Goal: Obtain resource: Obtain resource

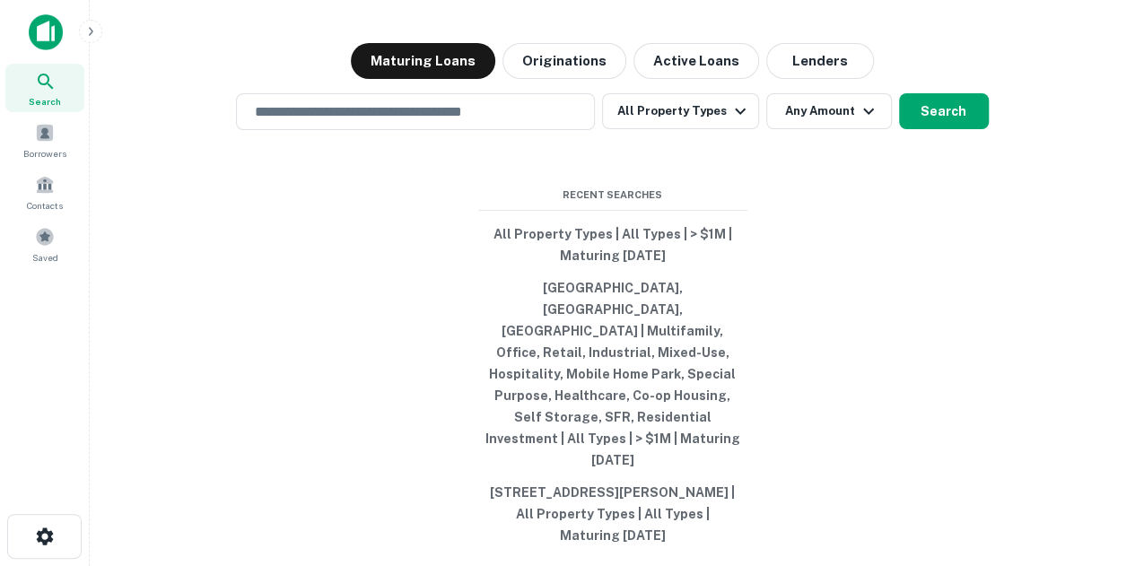
click at [3, 159] on div "Search Borrowers Contacts Saved" at bounding box center [45, 166] width 90 height 205
click at [32, 150] on span "Borrowers" at bounding box center [44, 153] width 43 height 14
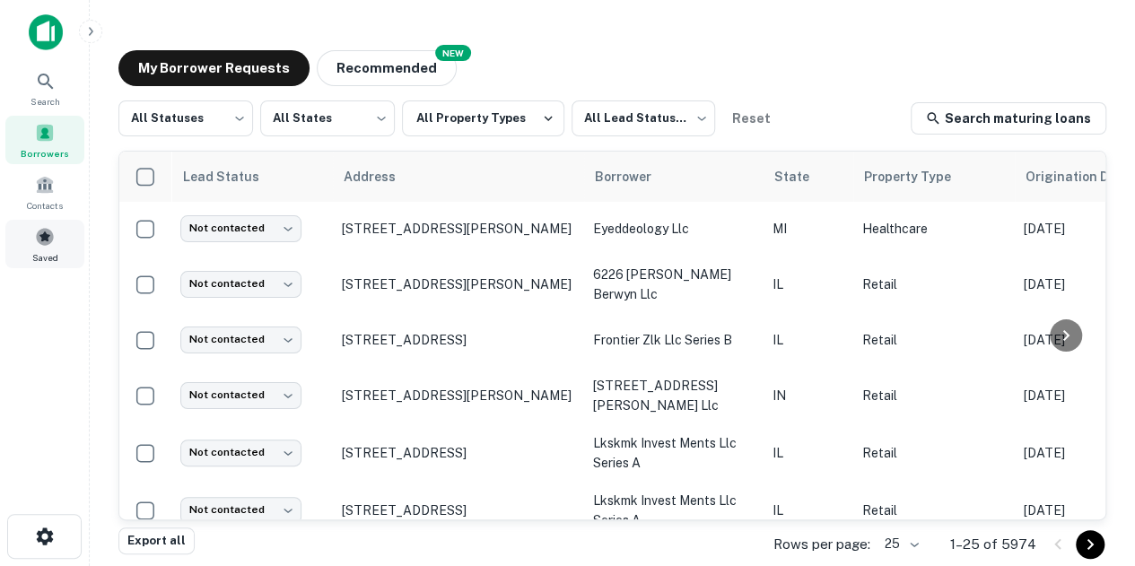
click at [30, 231] on div "Saved" at bounding box center [44, 244] width 79 height 48
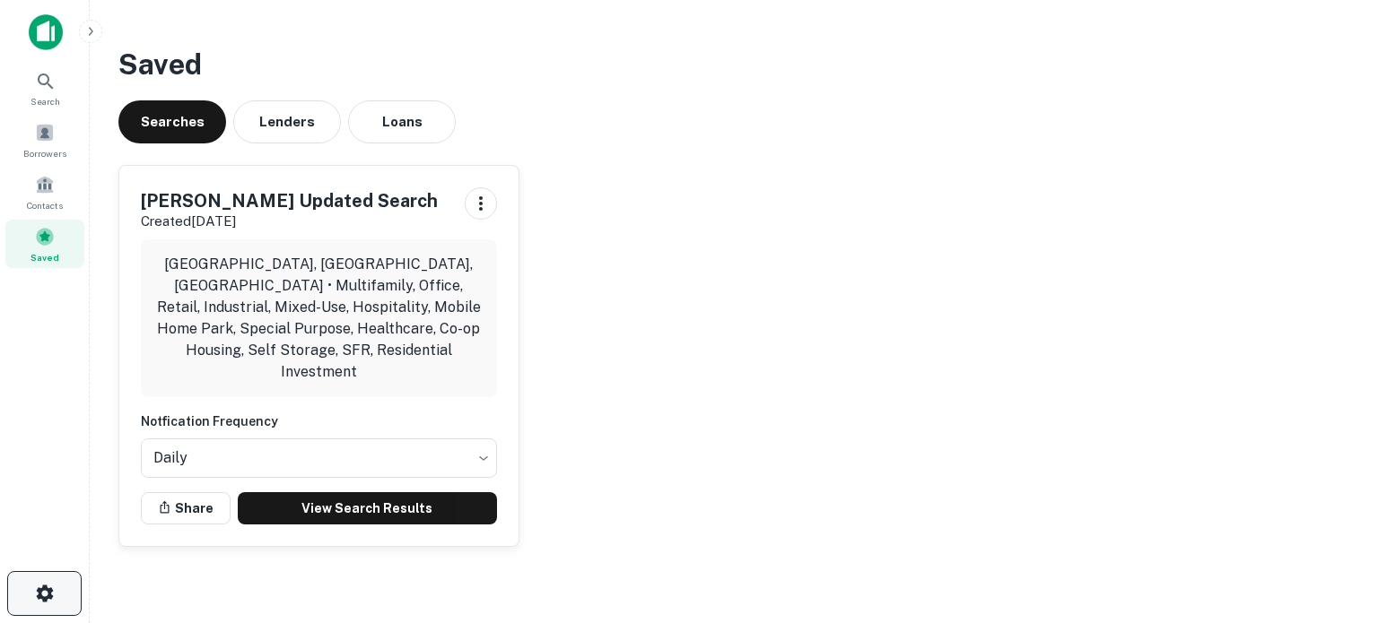
click at [65, 565] on button "button" at bounding box center [44, 593] width 74 height 45
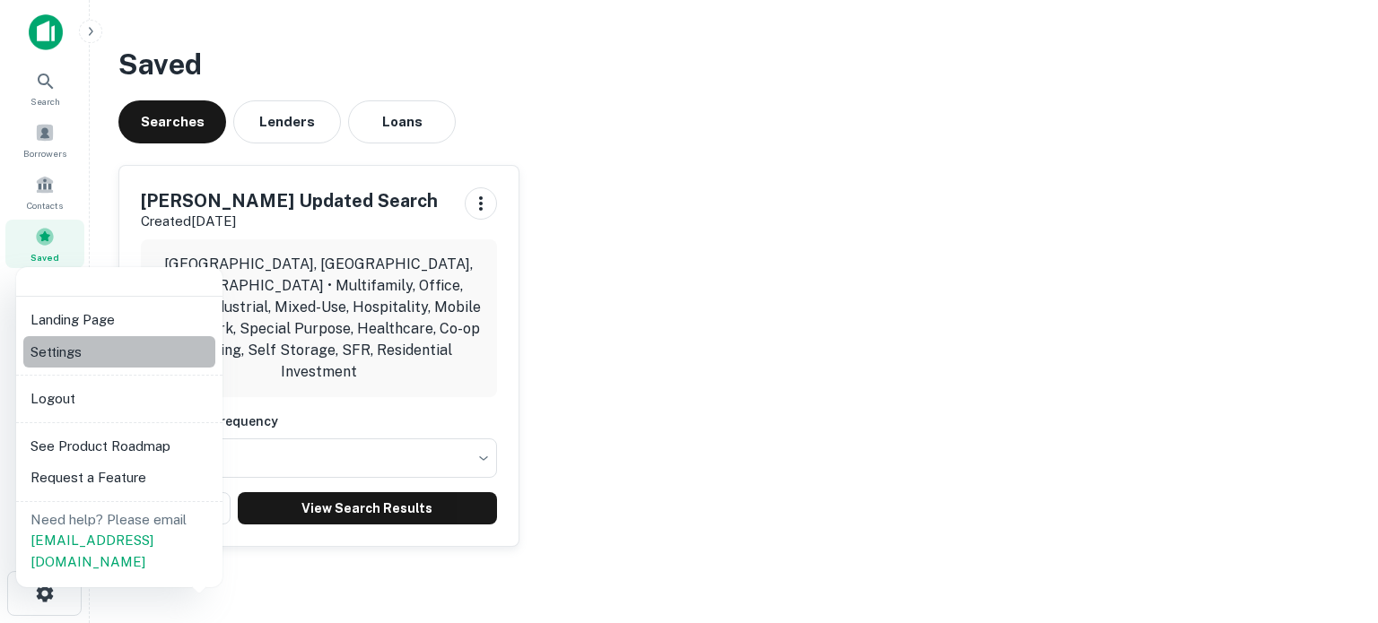
click at [144, 361] on li "Settings" at bounding box center [119, 352] width 192 height 32
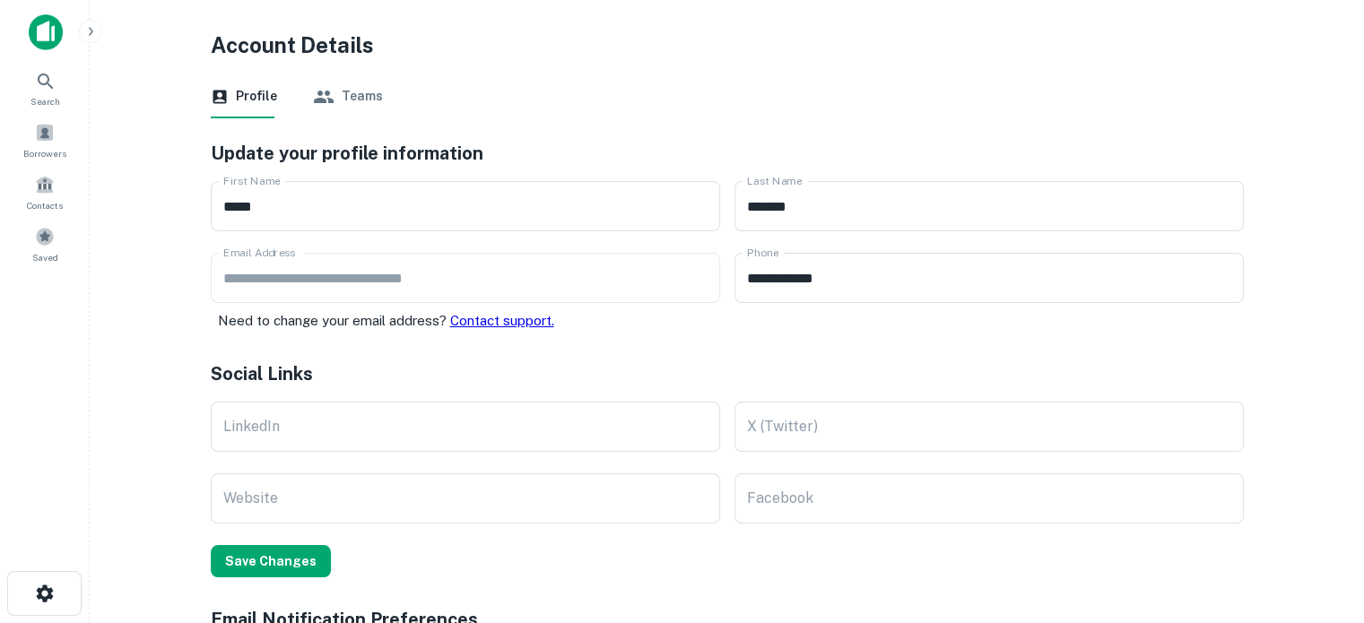
click at [377, 96] on button "Teams" at bounding box center [348, 96] width 70 height 43
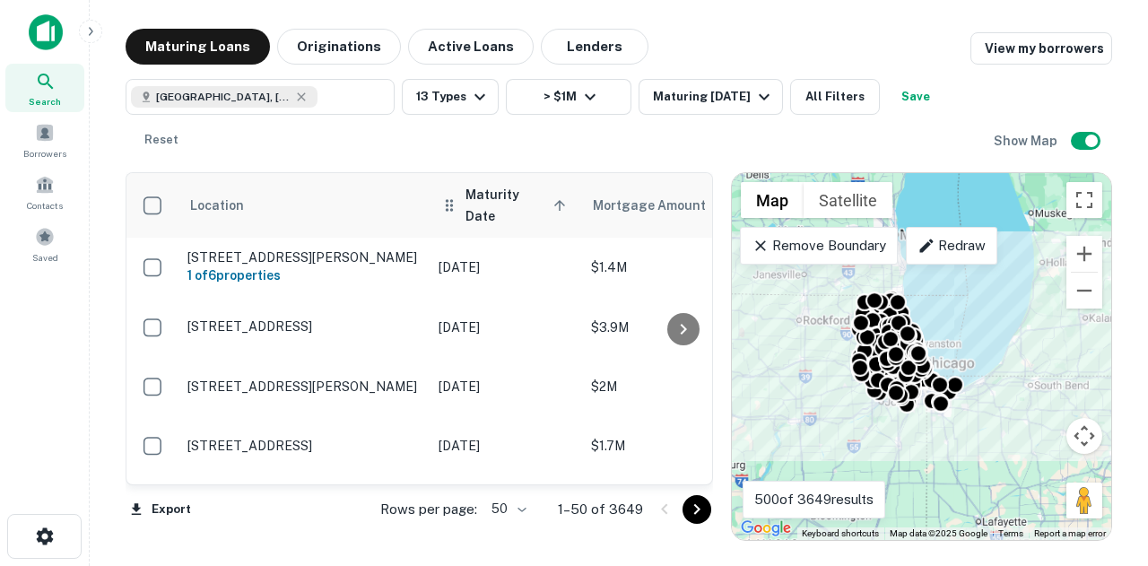
click at [501, 213] on th "Maturity Date sorted ascending" at bounding box center [506, 205] width 152 height 65
click at [521, 194] on span "Maturity Date sorted ascending" at bounding box center [519, 205] width 106 height 43
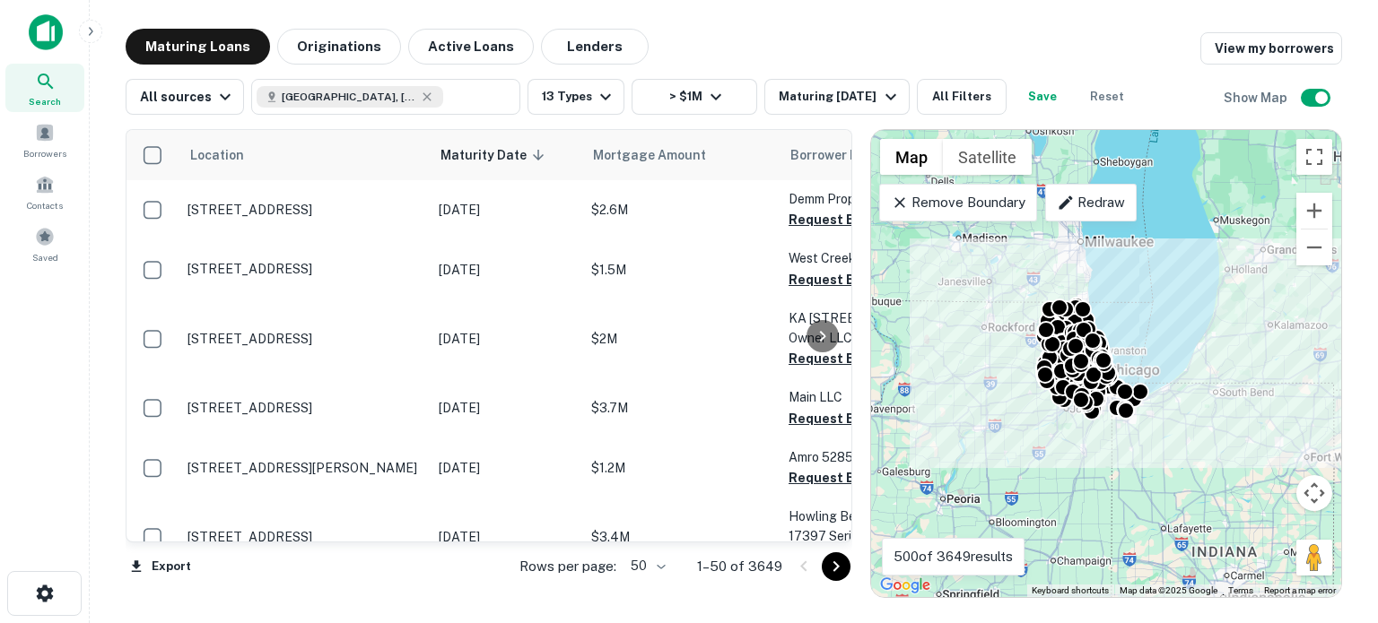
click at [639, 565] on body "Search Borrowers Contacts Saved Maturing Loans Originations Active Loans Lender…" at bounding box center [689, 311] width 1378 height 623
click at [642, 565] on li "100" at bounding box center [648, 586] width 52 height 32
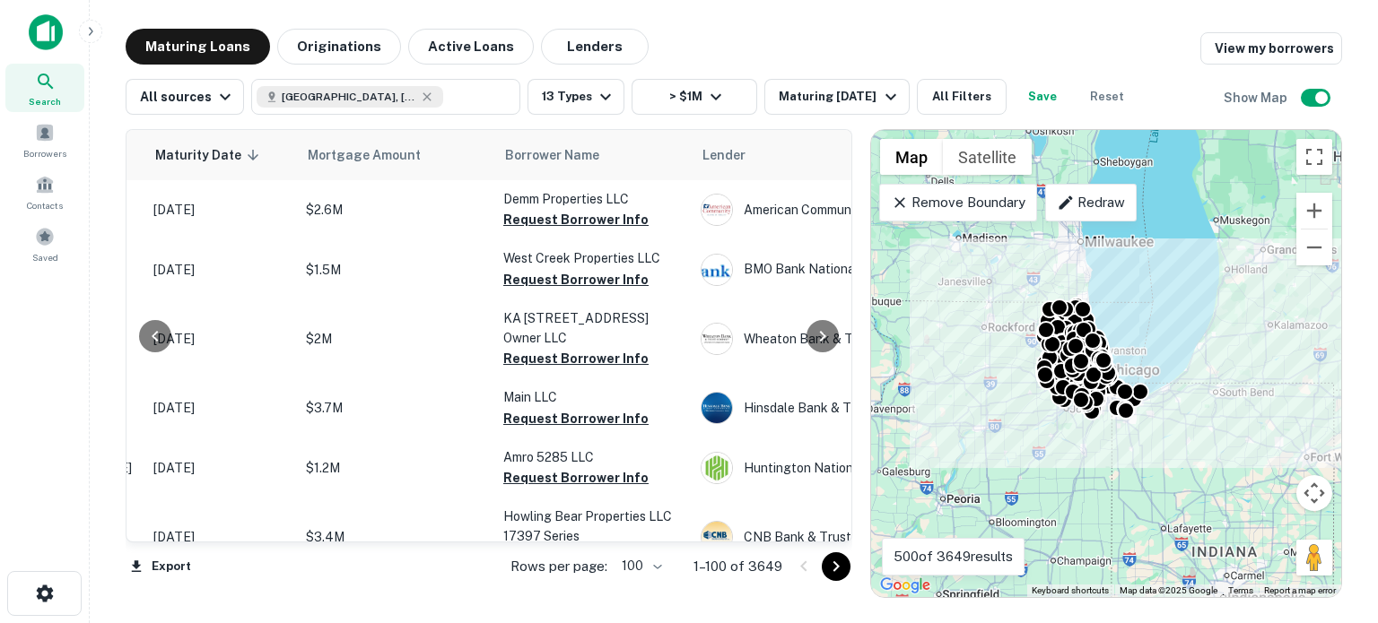
scroll to position [0, 293]
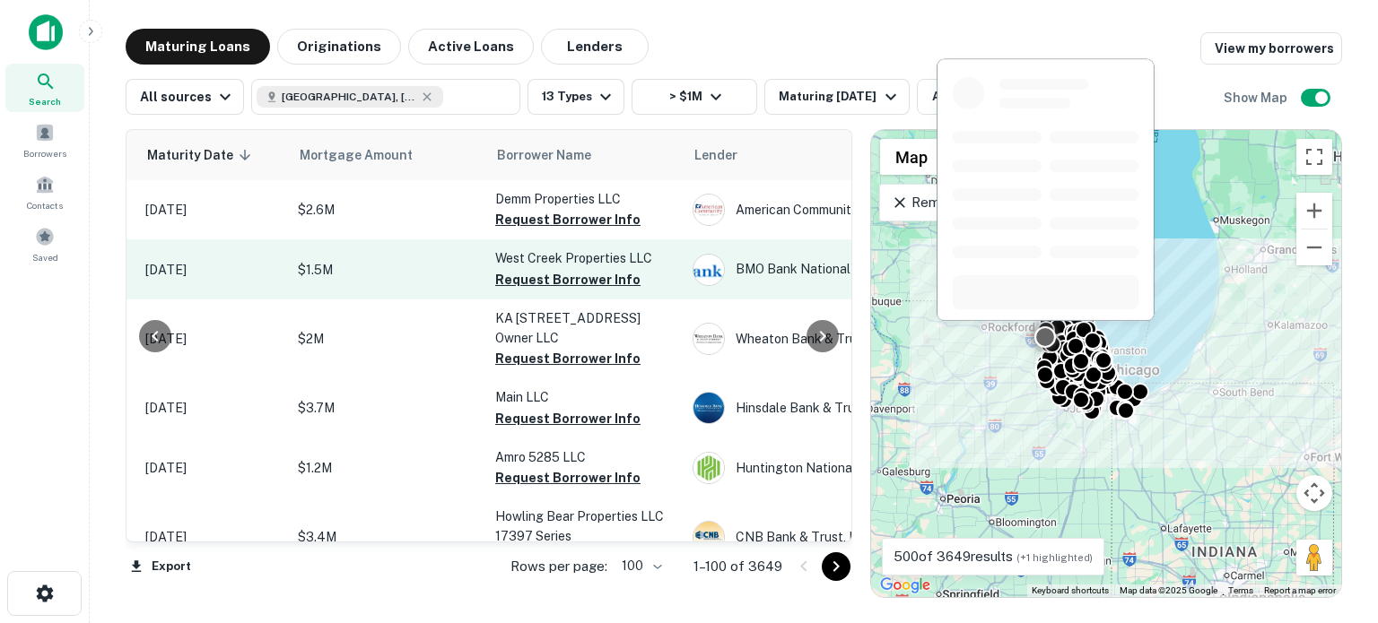
drag, startPoint x: 580, startPoint y: 222, endPoint x: 573, endPoint y: 241, distance: 21.0
click at [580, 222] on button "Request Borrower Info" at bounding box center [567, 220] width 145 height 22
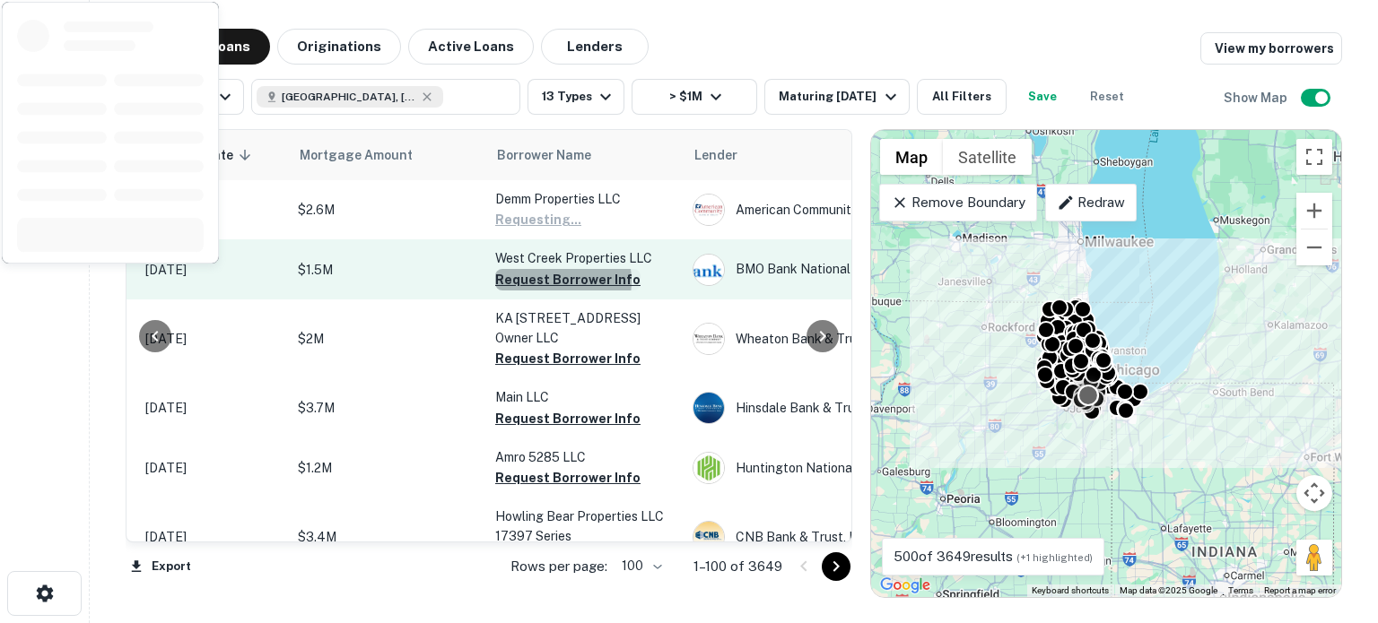
click at [553, 282] on button "Request Borrower Info" at bounding box center [567, 280] width 145 height 22
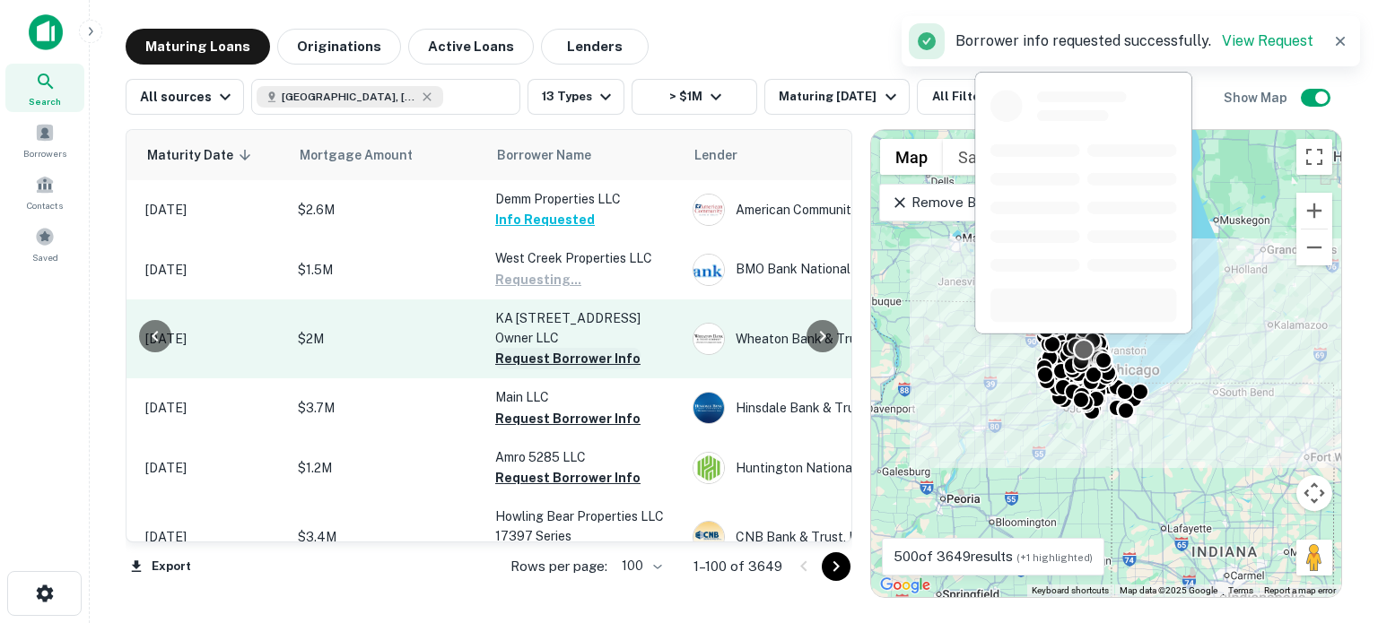
click at [520, 359] on button "Request Borrower Info" at bounding box center [567, 359] width 145 height 22
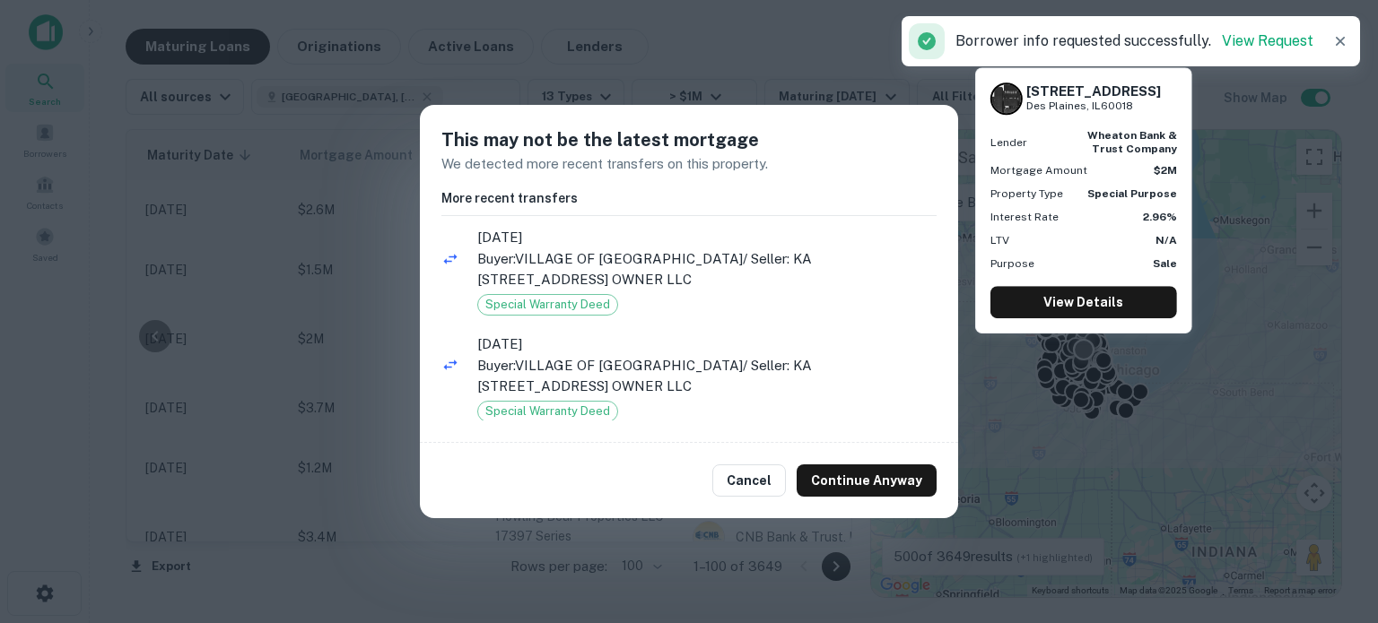
click at [513, 414] on span "Special Warranty Deed" at bounding box center [547, 412] width 139 height 18
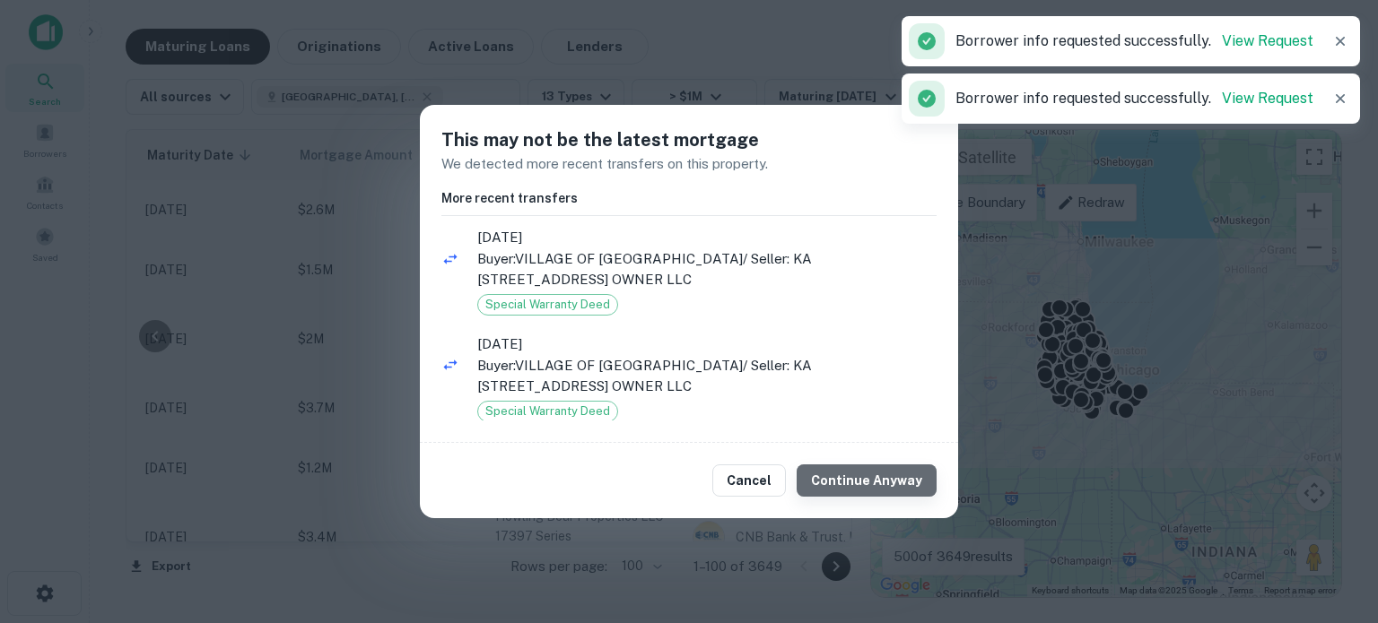
click at [905, 476] on button "Continue Anyway" at bounding box center [867, 481] width 140 height 32
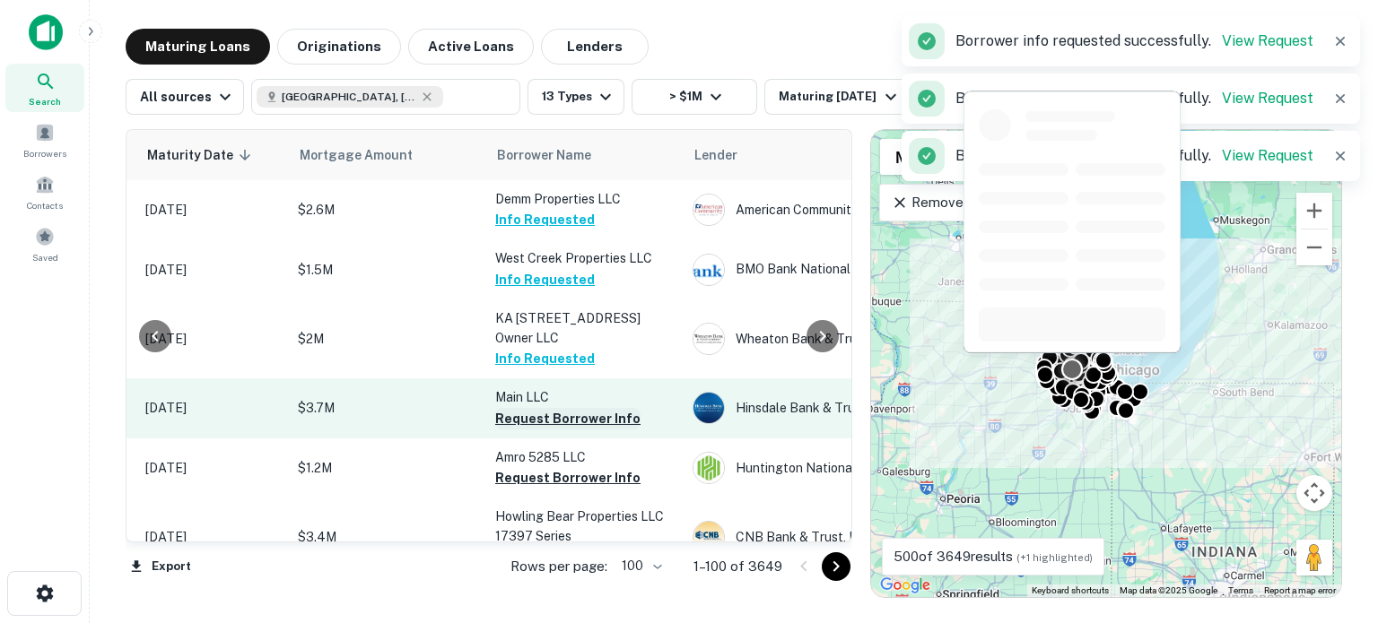
click at [518, 425] on button "Request Borrower Info" at bounding box center [567, 419] width 145 height 22
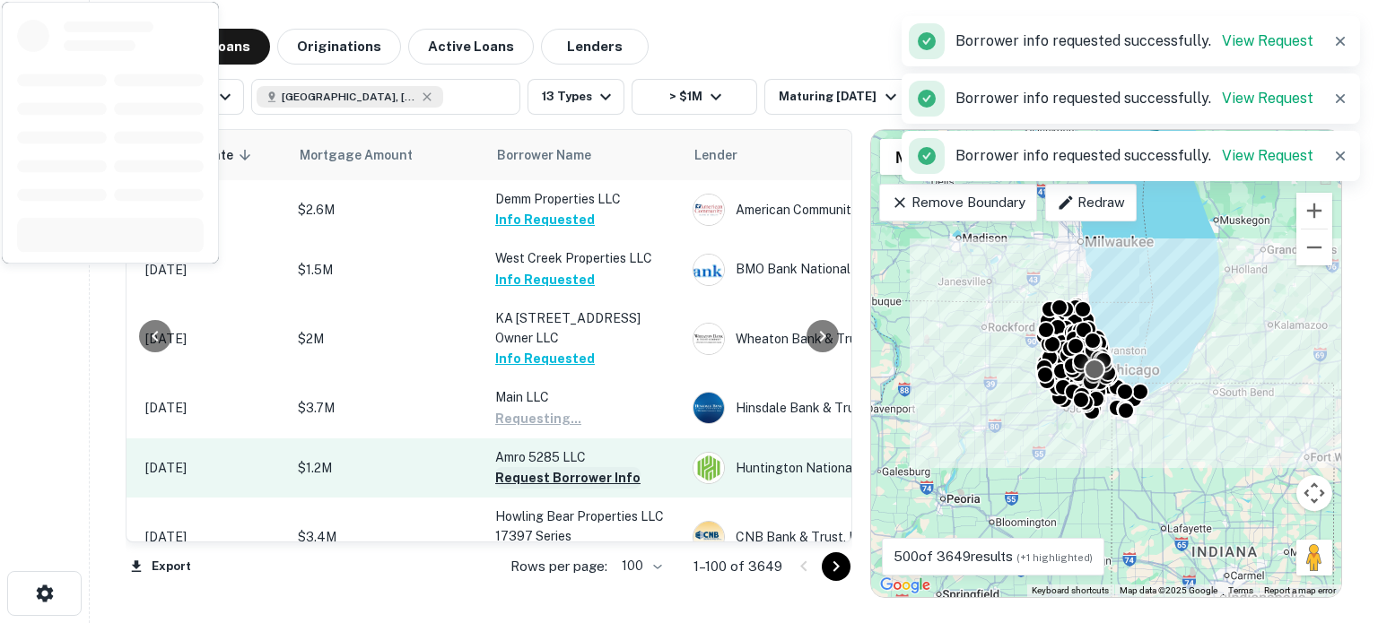
click at [526, 468] on button "Request Borrower Info" at bounding box center [567, 478] width 145 height 22
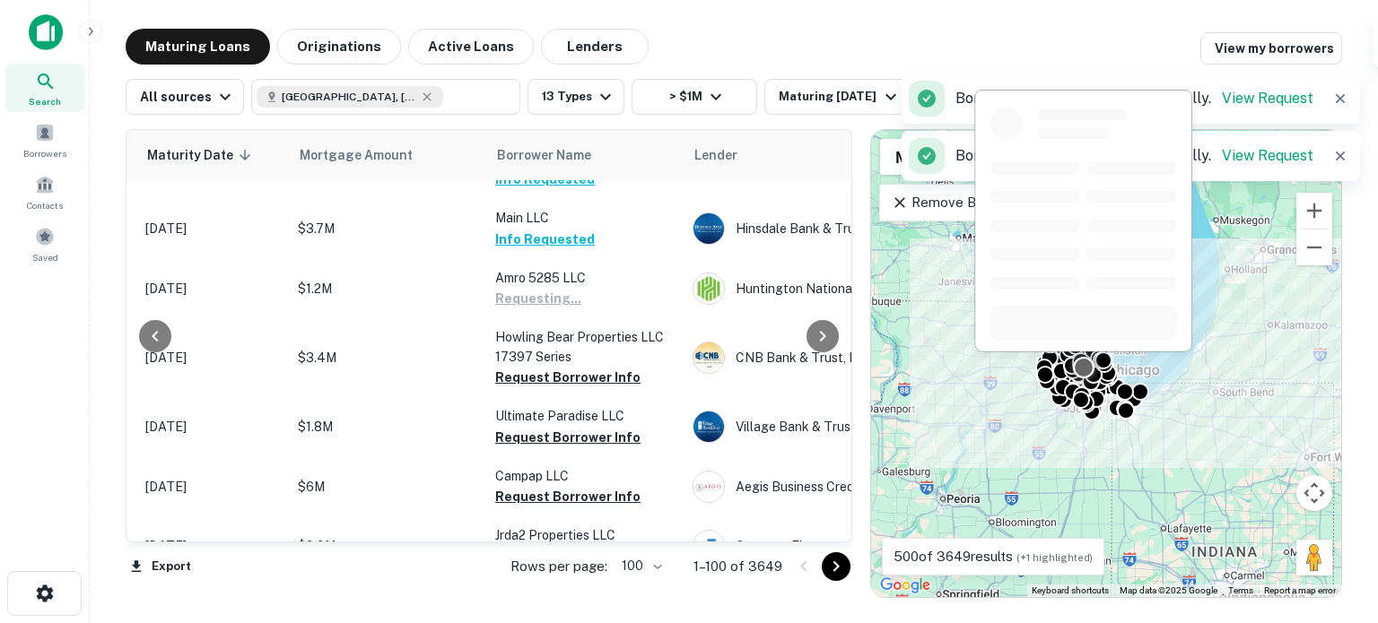
scroll to position [246, 293]
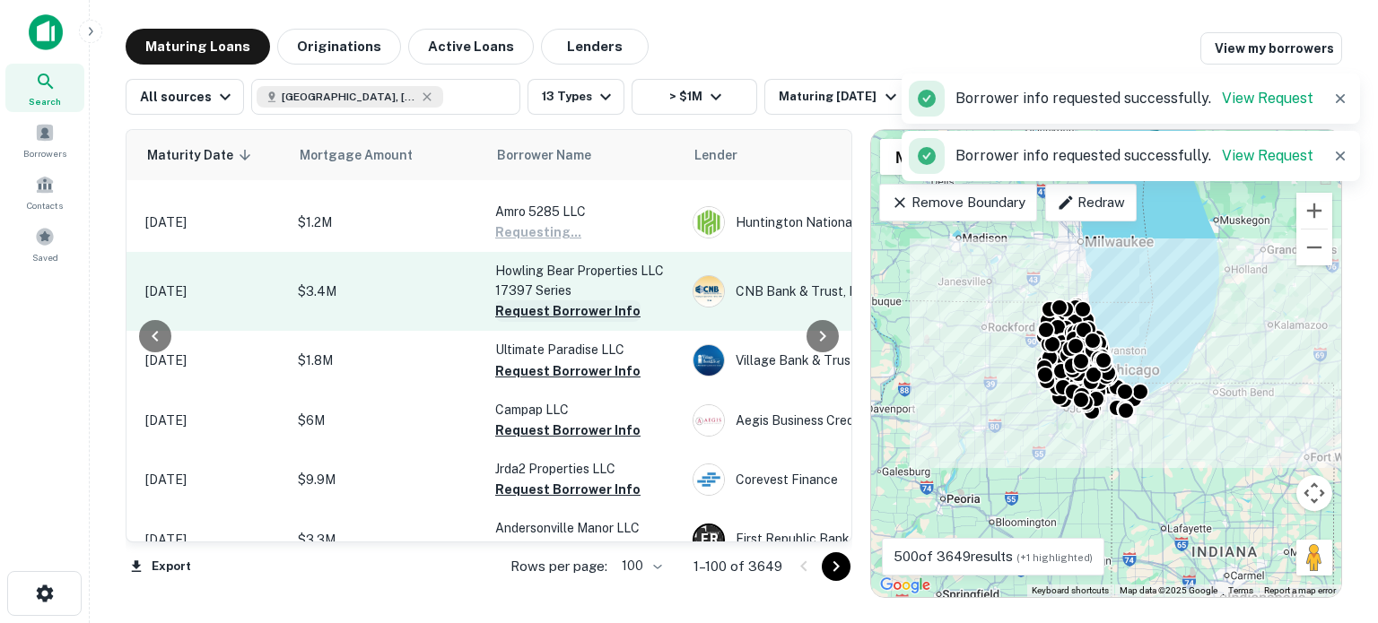
click at [541, 300] on button "Request Borrower Info" at bounding box center [567, 311] width 145 height 22
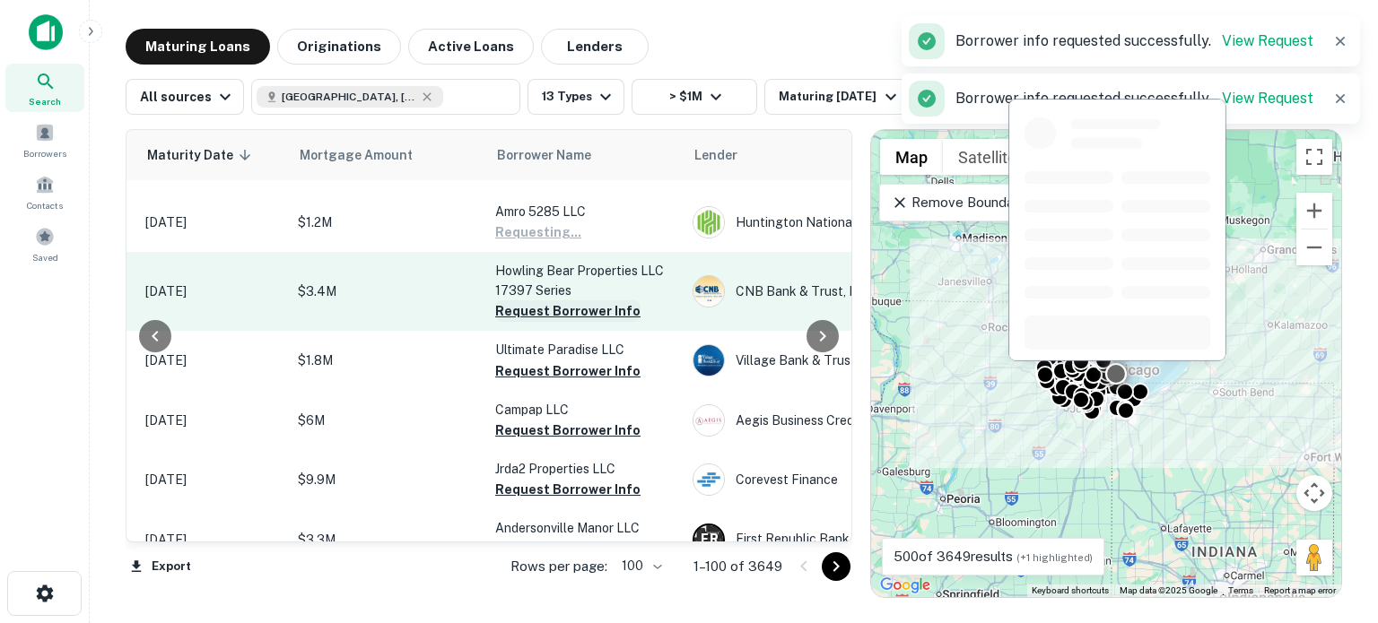
scroll to position [359, 293]
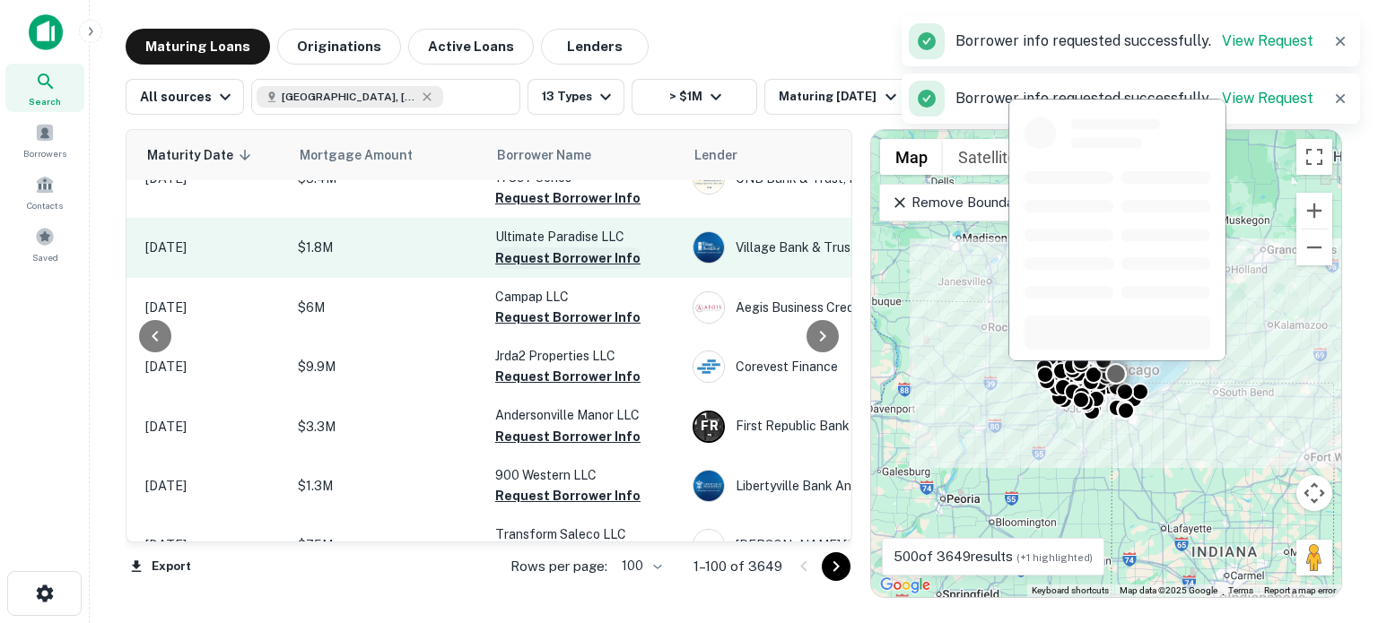
click at [541, 250] on button "Request Borrower Info" at bounding box center [567, 259] width 145 height 22
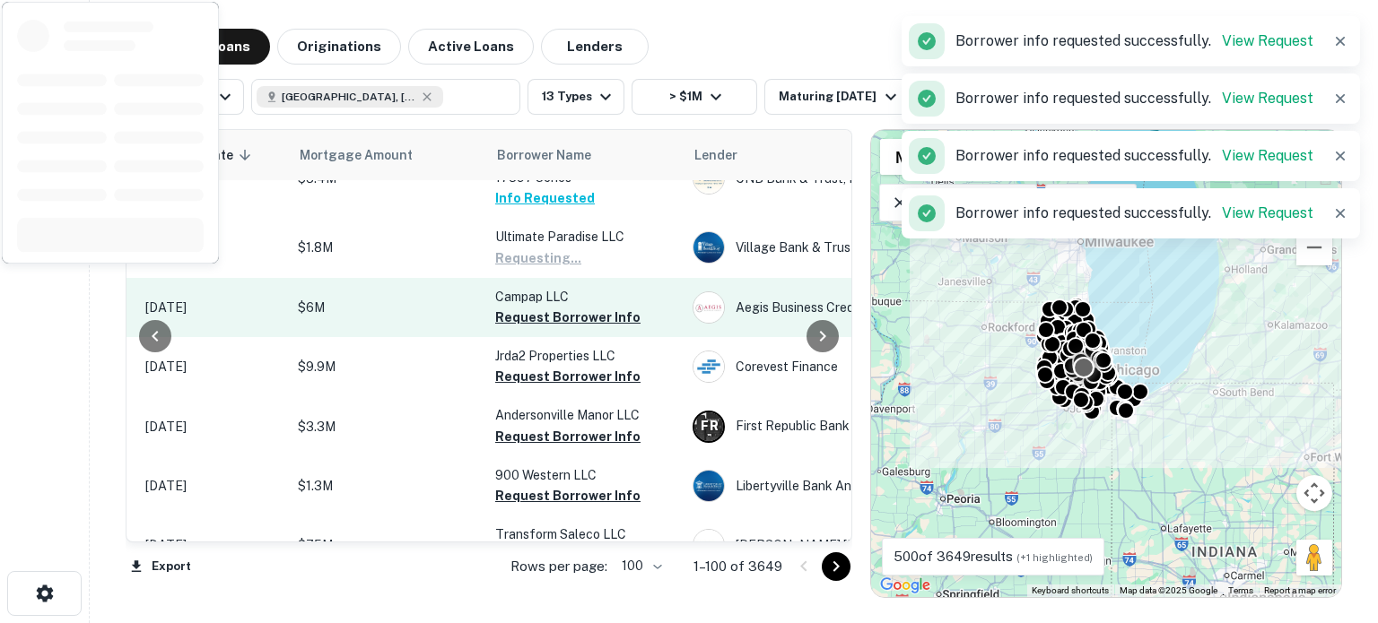
click at [547, 337] on td "Campap LLC Request Borrower Info" at bounding box center [584, 307] width 197 height 59
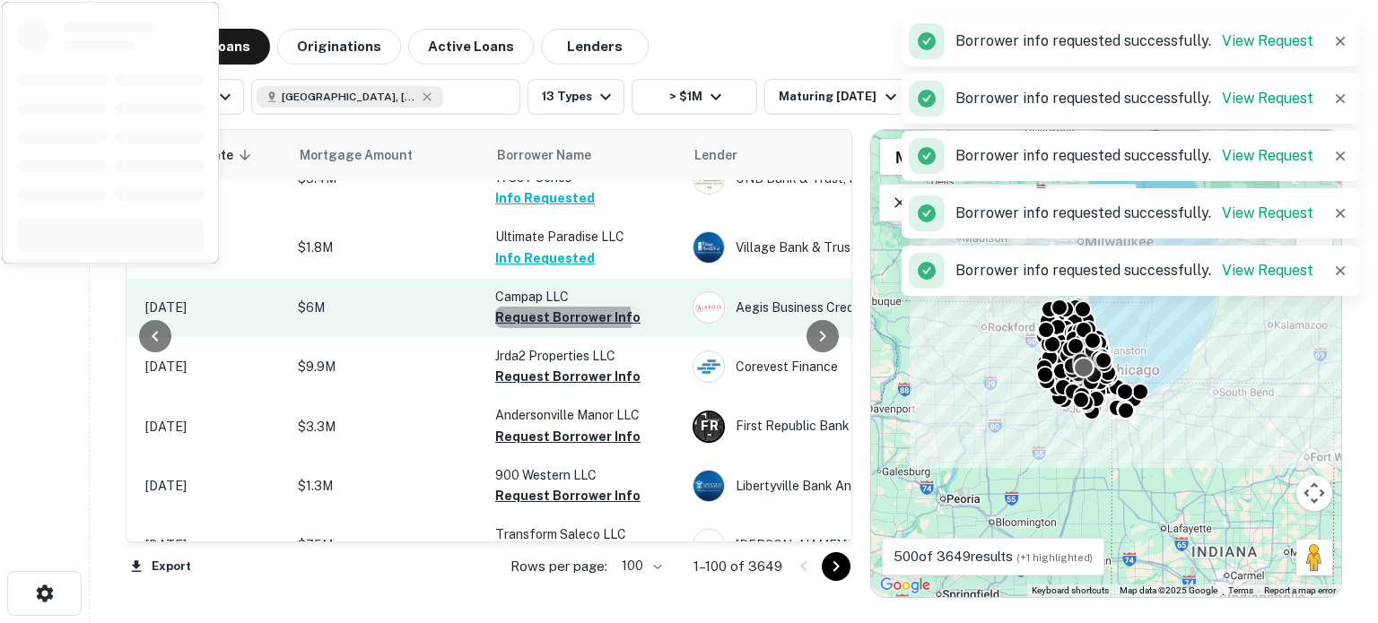
click at [552, 326] on button "Request Borrower Info" at bounding box center [567, 318] width 145 height 22
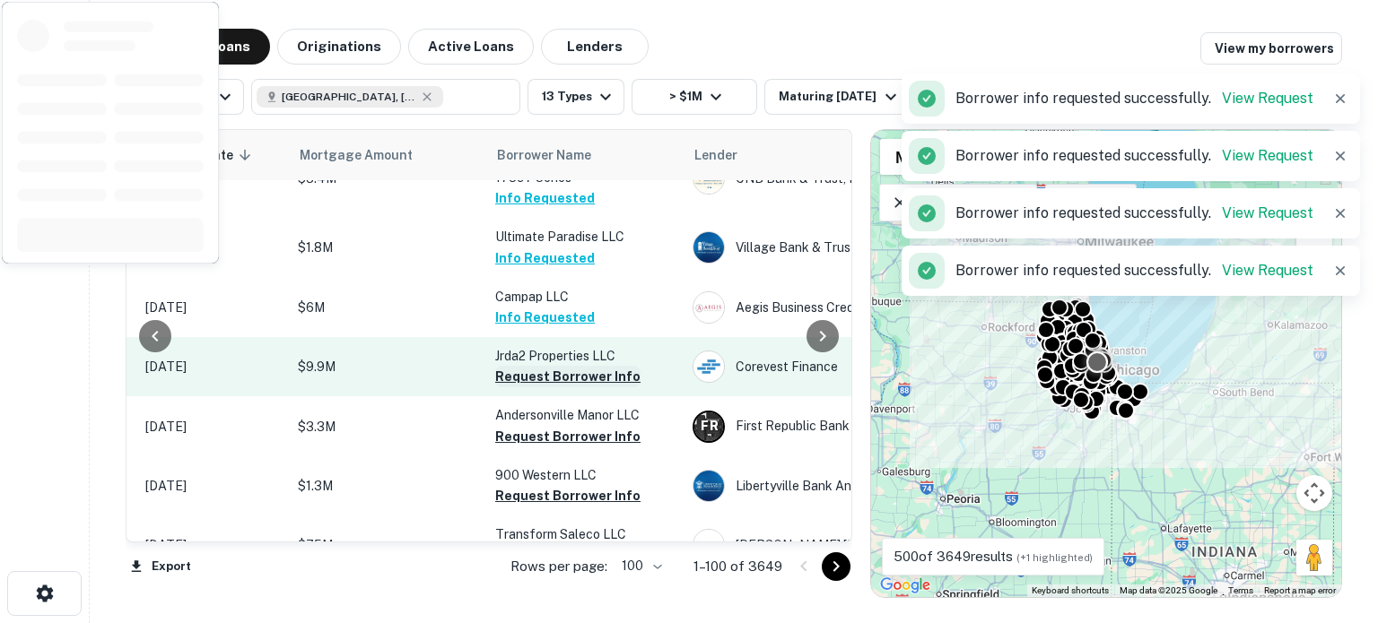
click at [553, 387] on button "Request Borrower Info" at bounding box center [567, 377] width 145 height 22
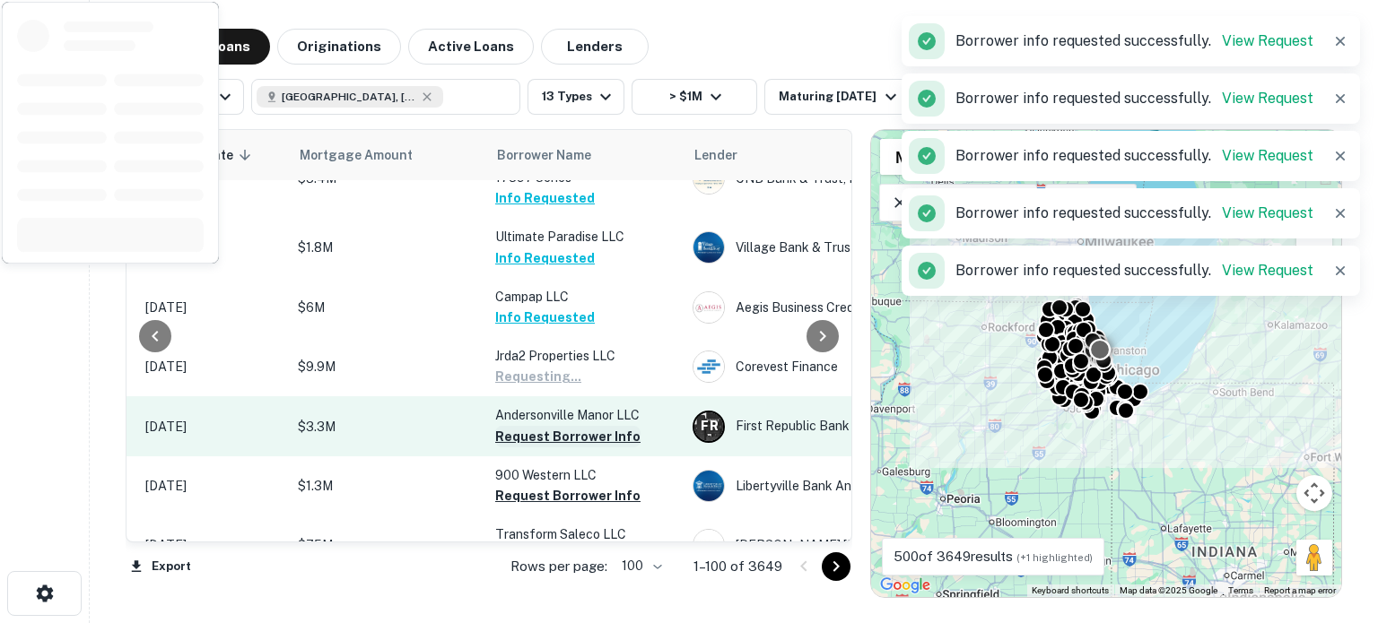
click at [563, 448] on button "Request Borrower Info" at bounding box center [567, 437] width 145 height 22
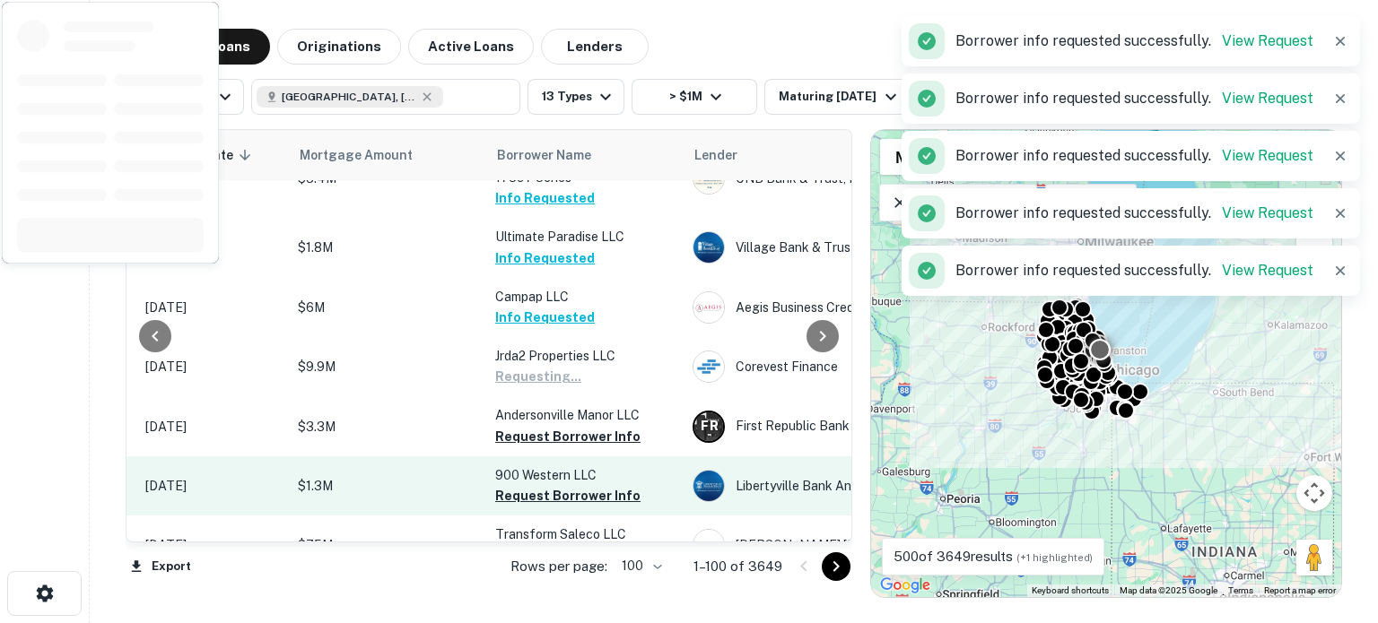
click at [563, 448] on td "Andersonville Manor LLC Request Borrower Info" at bounding box center [584, 425] width 197 height 59
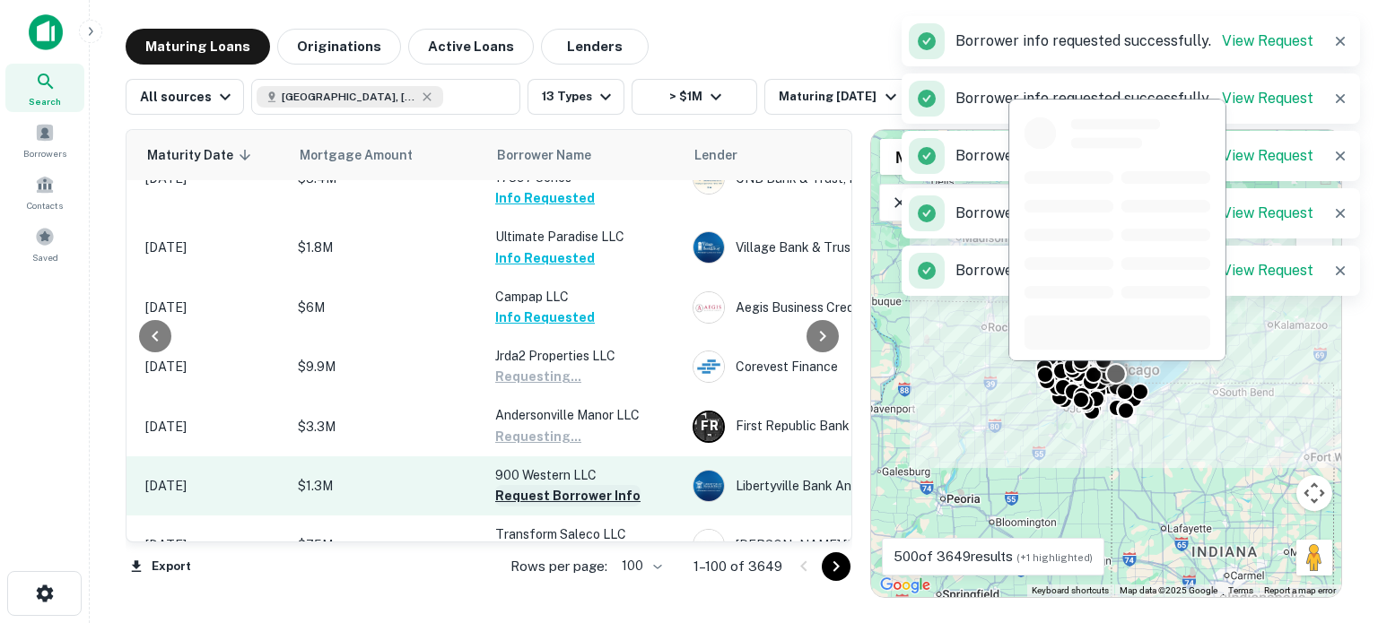
click at [556, 502] on button "Request Borrower Info" at bounding box center [567, 496] width 145 height 22
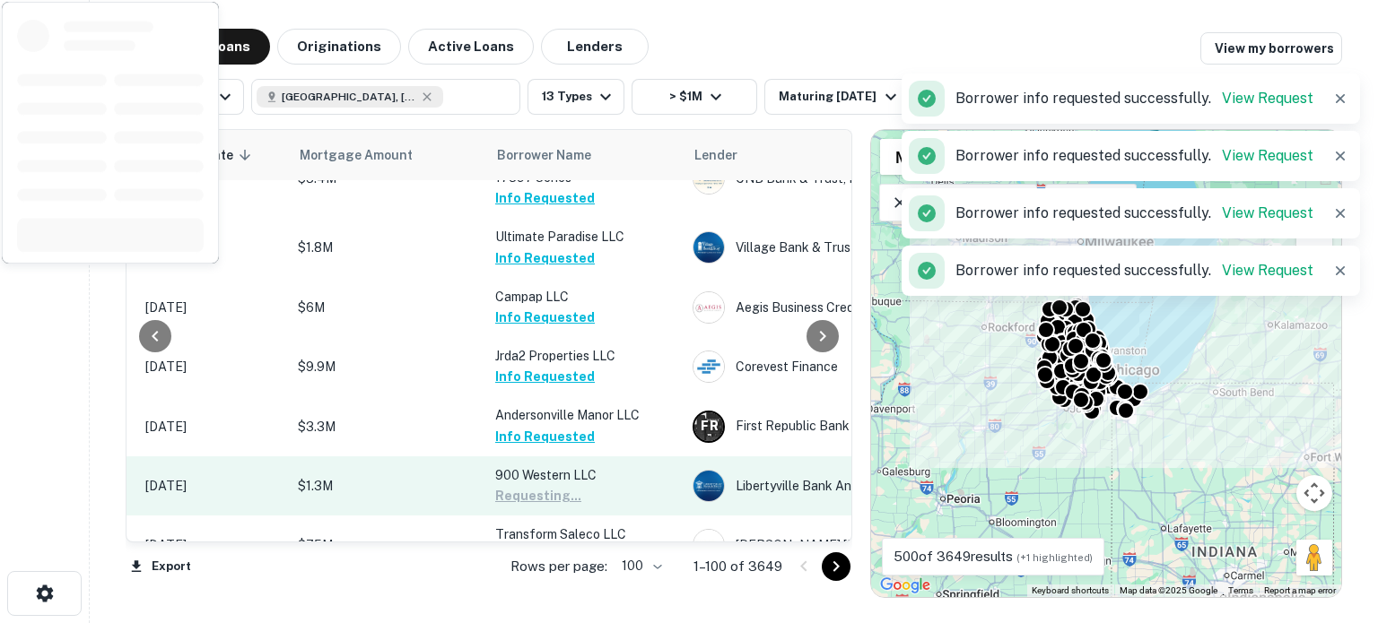
scroll to position [628, 293]
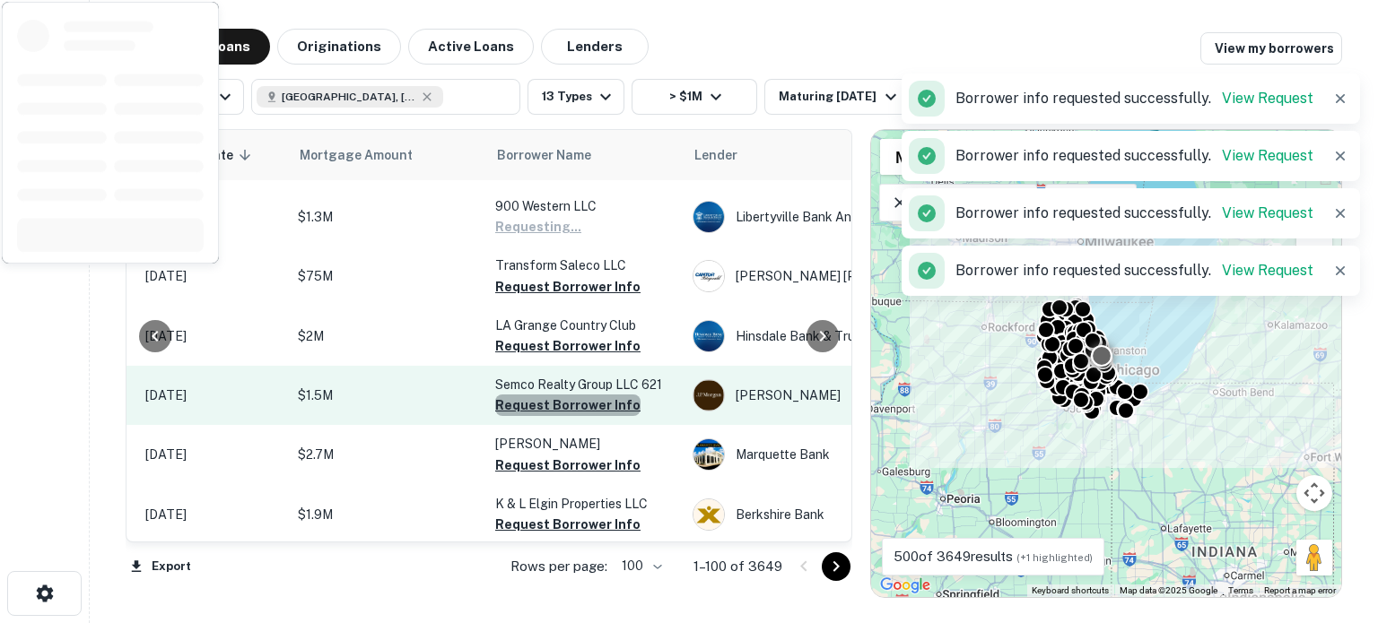
click at [599, 416] on button "Request Borrower Info" at bounding box center [567, 406] width 145 height 22
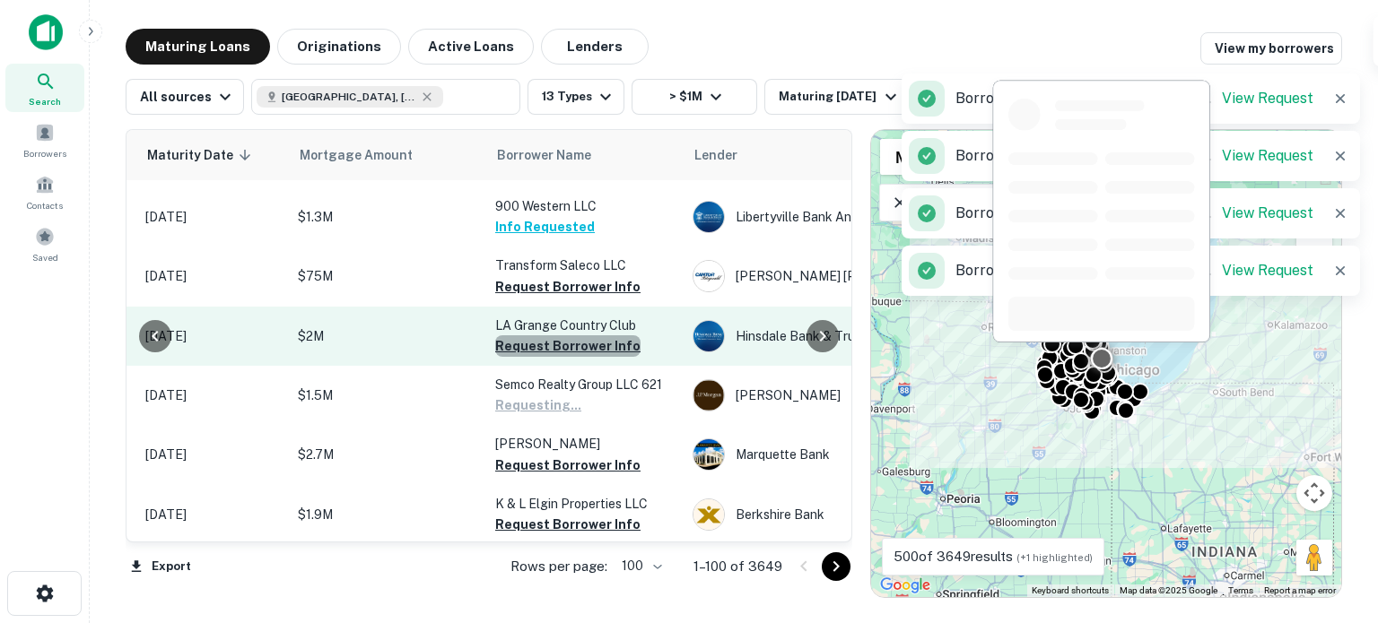
click at [569, 357] on button "Request Borrower Info" at bounding box center [567, 346] width 145 height 22
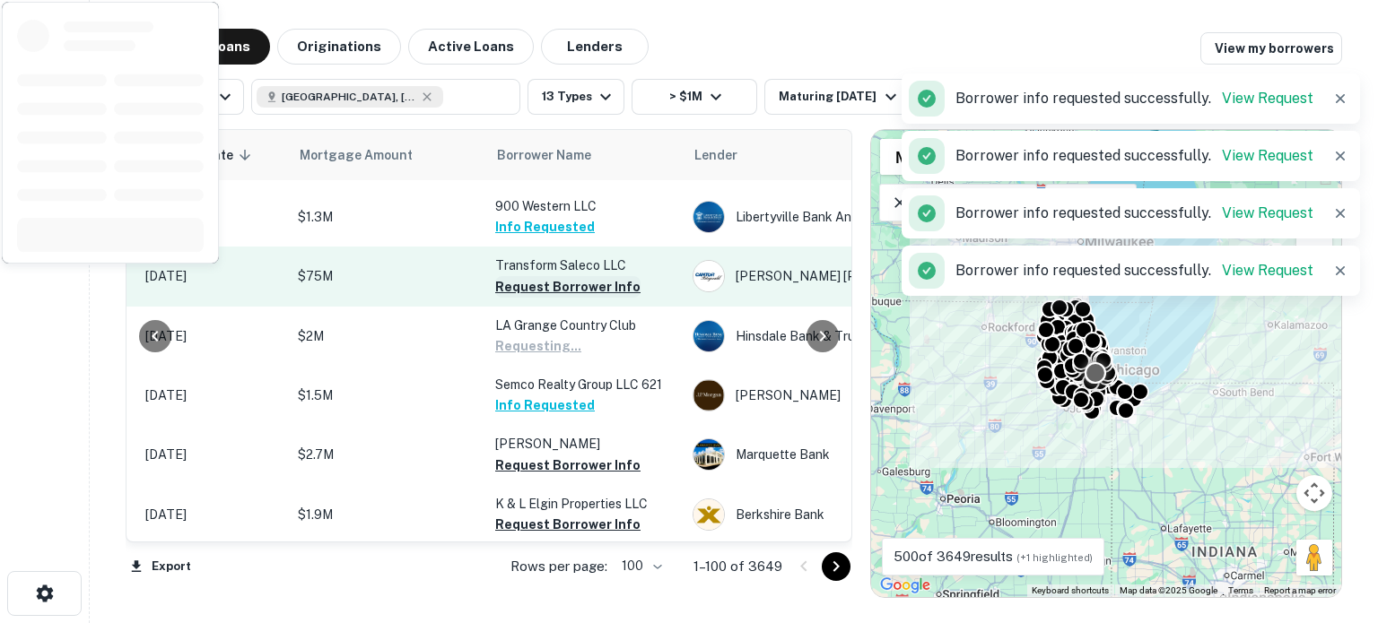
click at [544, 295] on button "Request Borrower Info" at bounding box center [567, 287] width 145 height 22
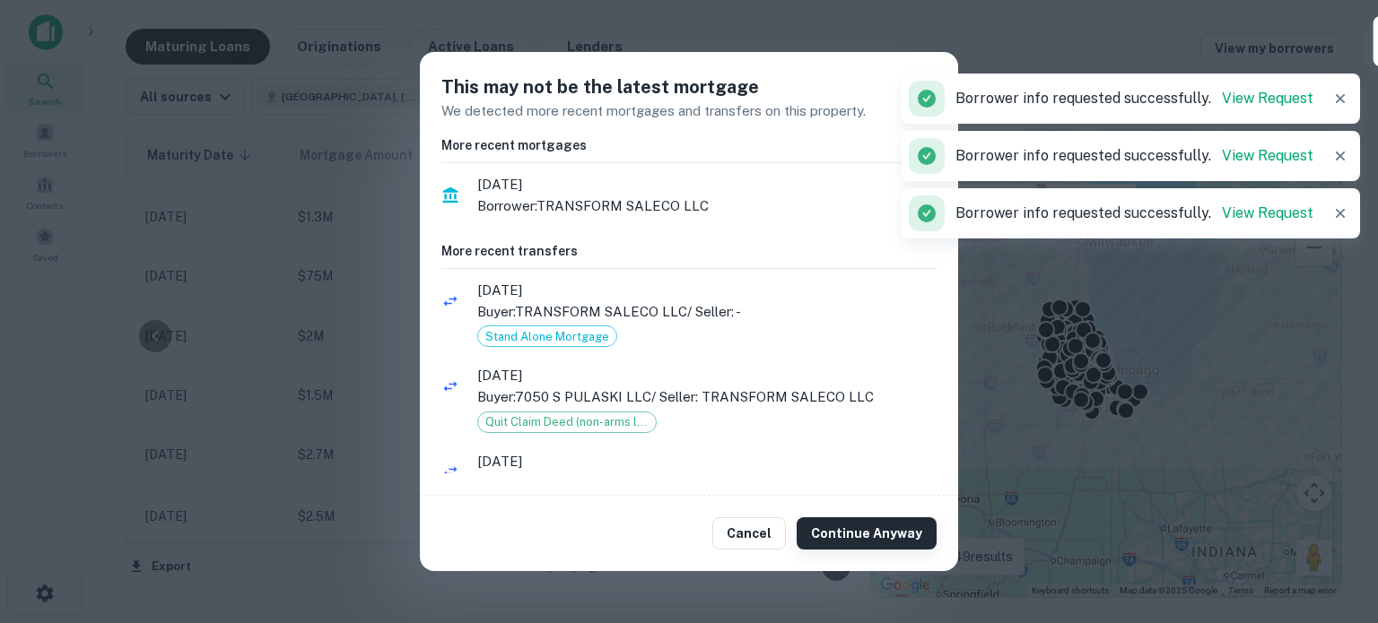
click at [865, 539] on button "Continue Anyway" at bounding box center [867, 534] width 140 height 32
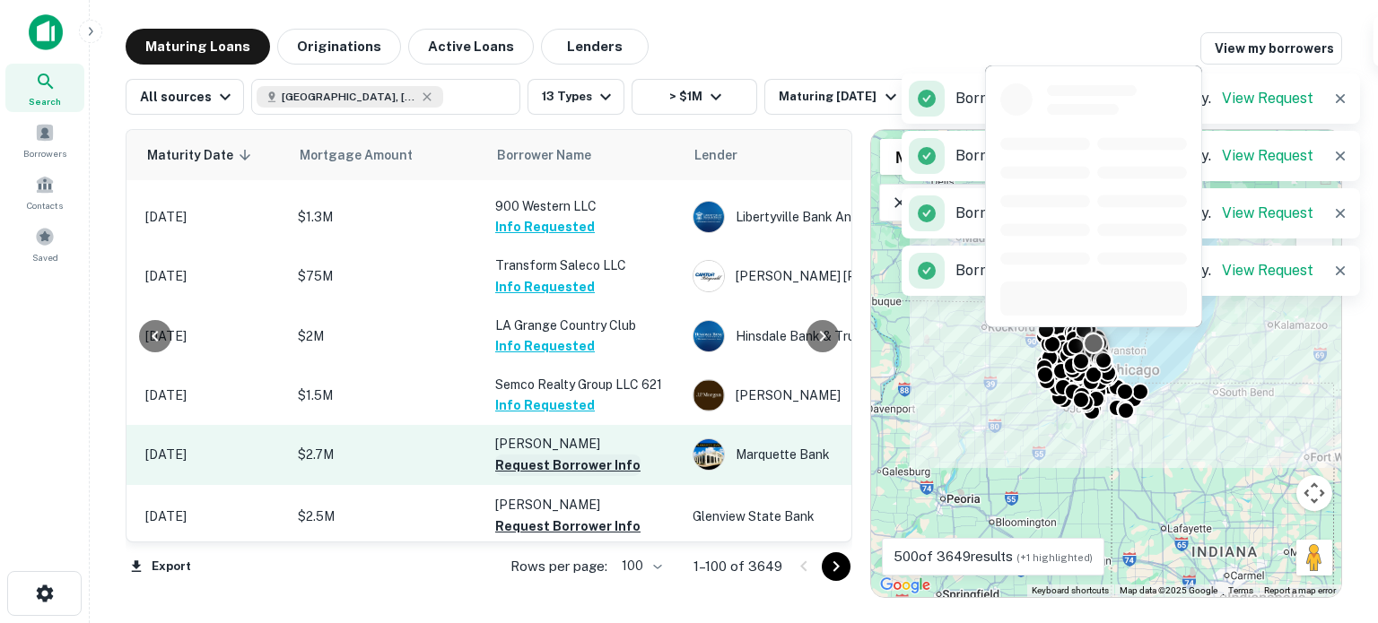
click at [540, 476] on button "Request Borrower Info" at bounding box center [567, 466] width 145 height 22
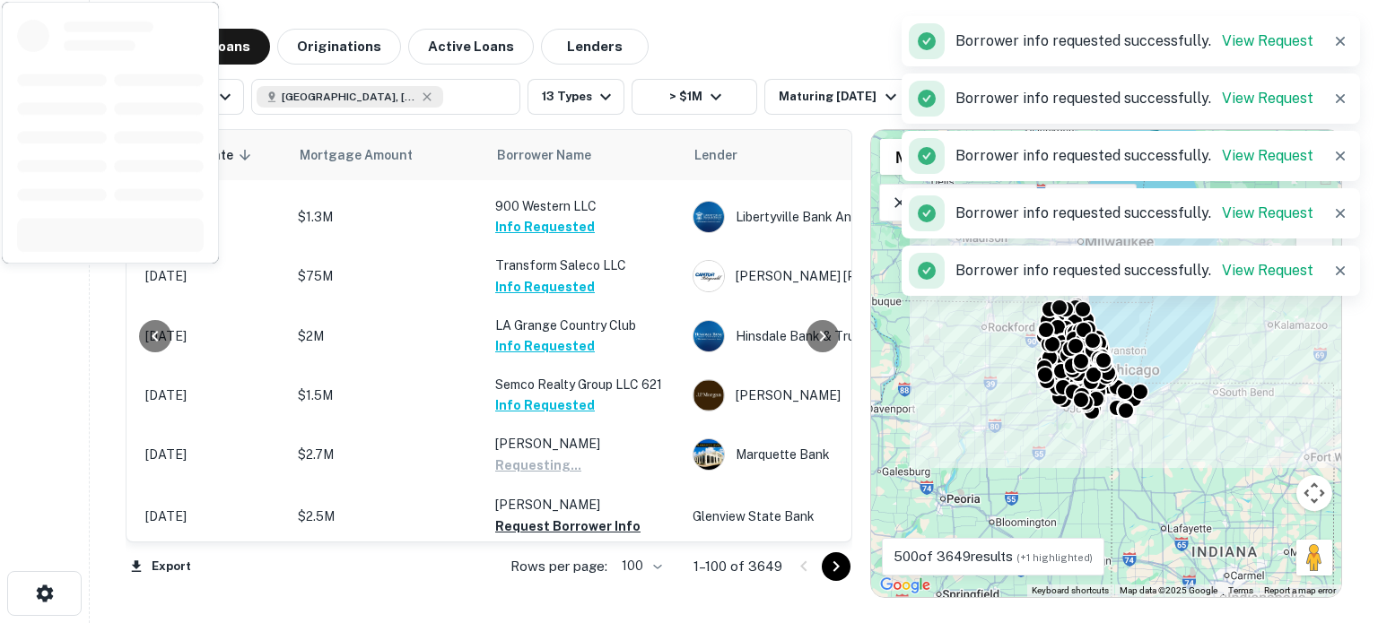
scroll to position [897, 293]
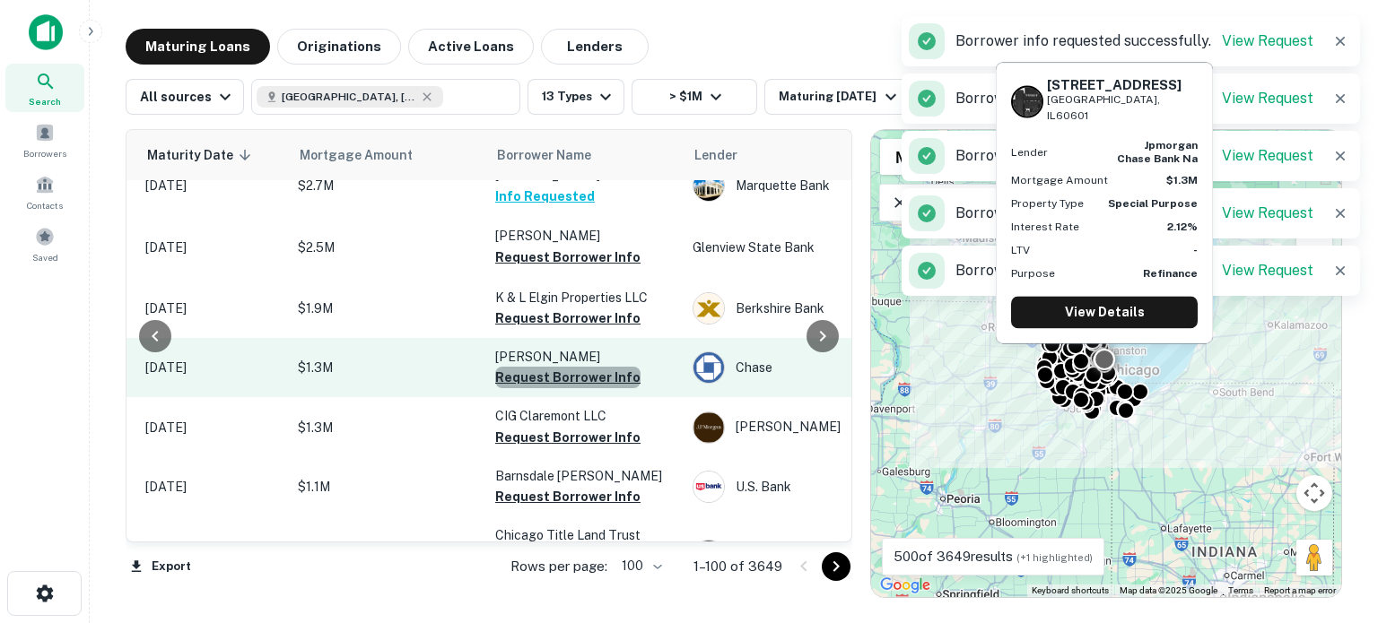
click at [614, 386] on button "Request Borrower Info" at bounding box center [567, 378] width 145 height 22
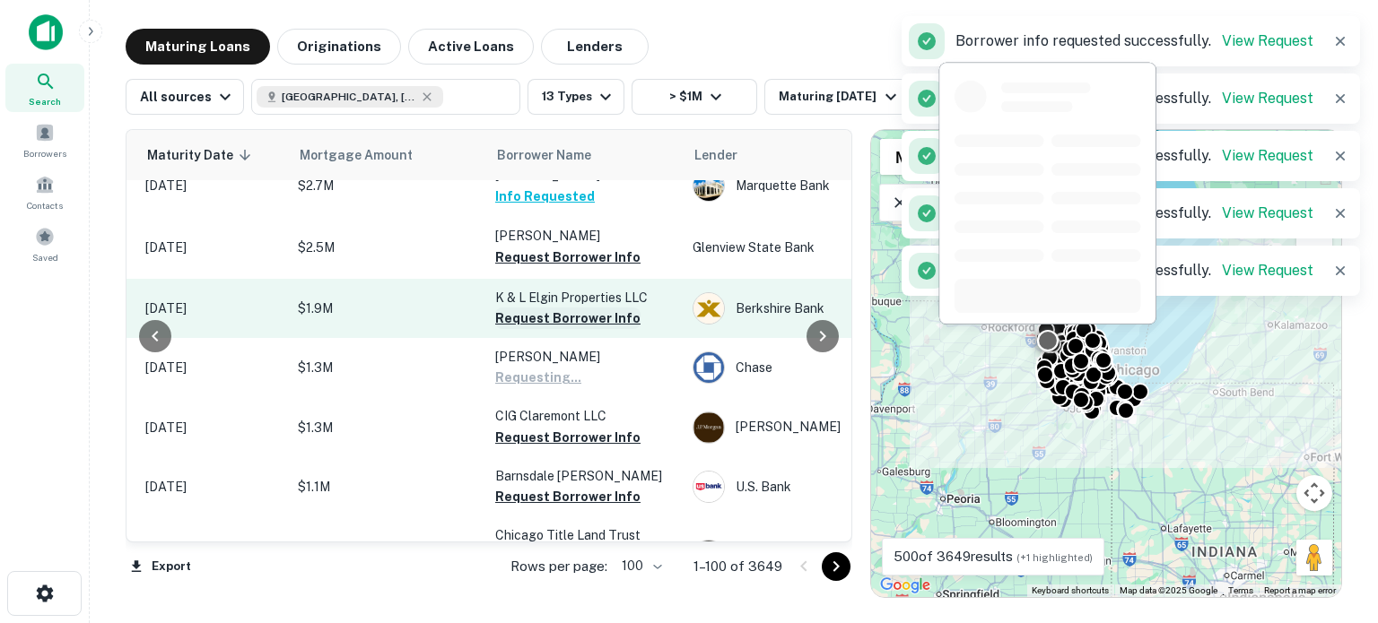
click at [610, 327] on button "Request Borrower Info" at bounding box center [567, 319] width 145 height 22
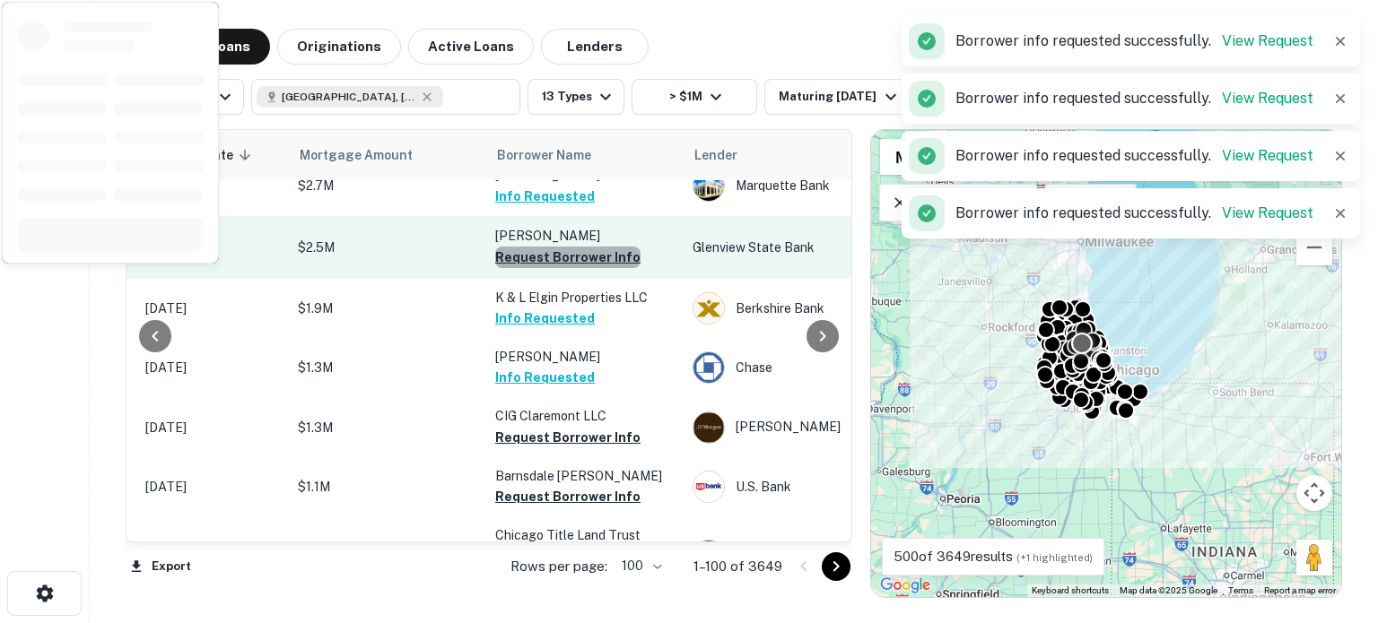
click at [592, 268] on button "Request Borrower Info" at bounding box center [567, 258] width 145 height 22
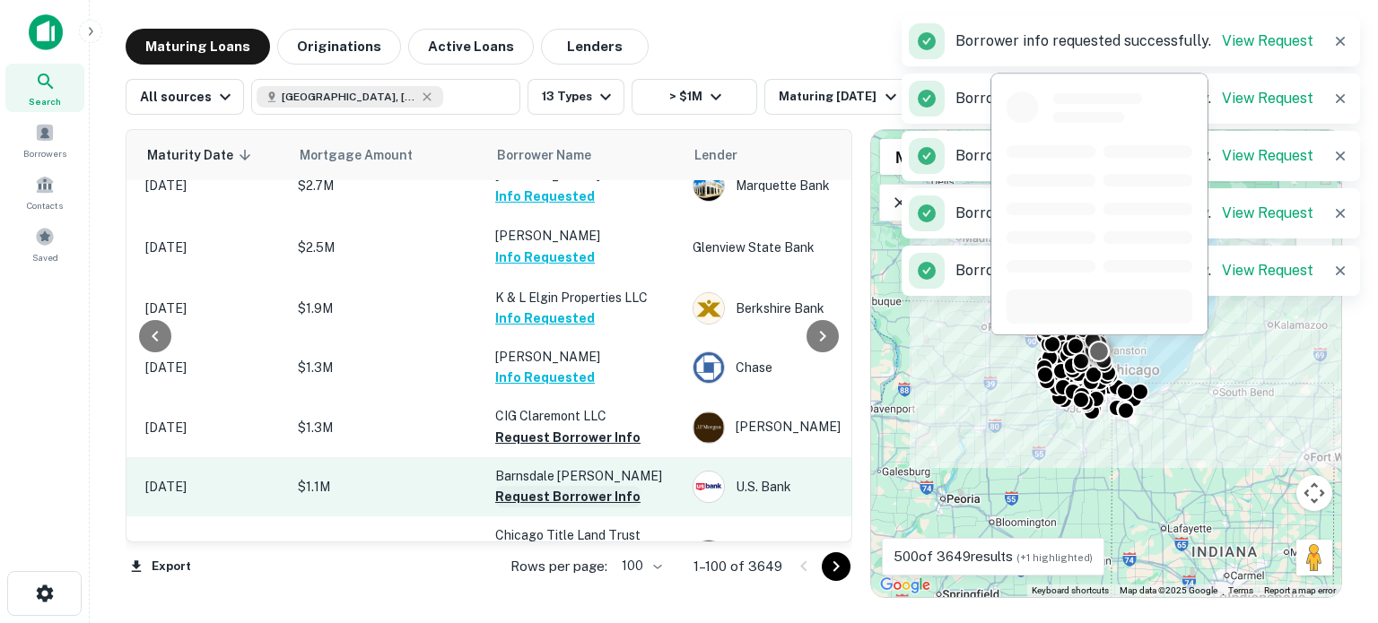
click at [551, 508] on button "Request Borrower Info" at bounding box center [567, 497] width 145 height 22
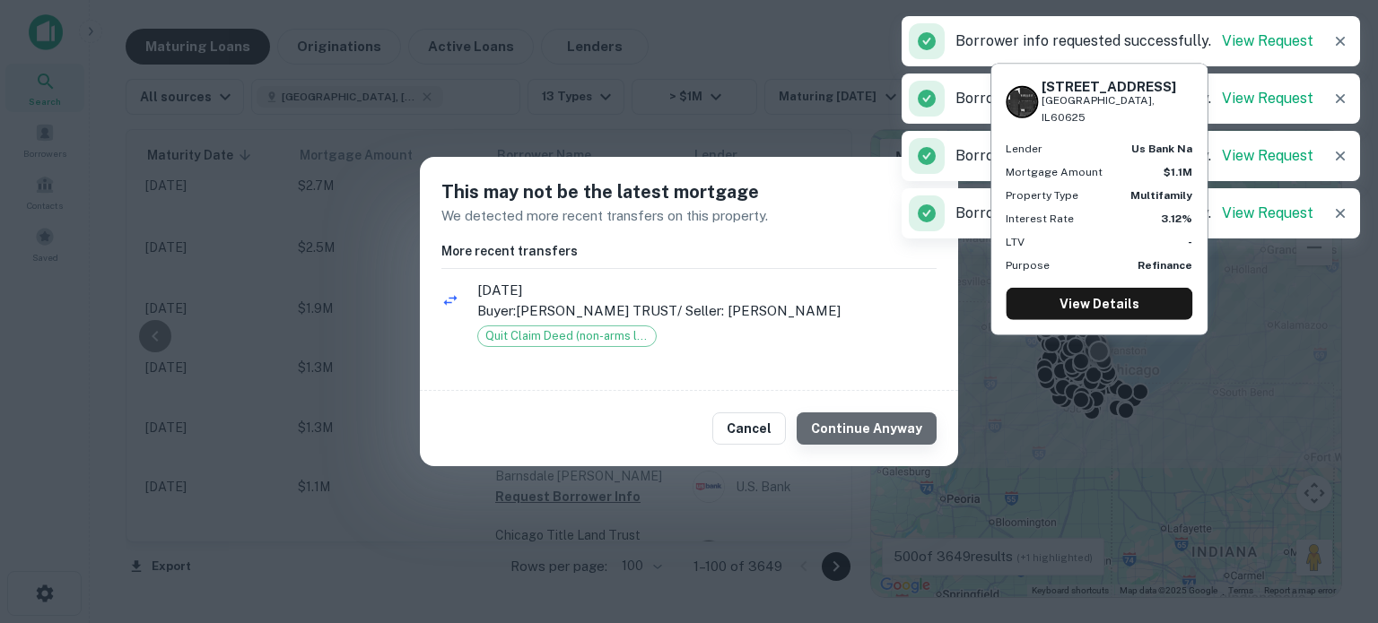
click at [884, 440] on button "Continue Anyway" at bounding box center [867, 429] width 140 height 32
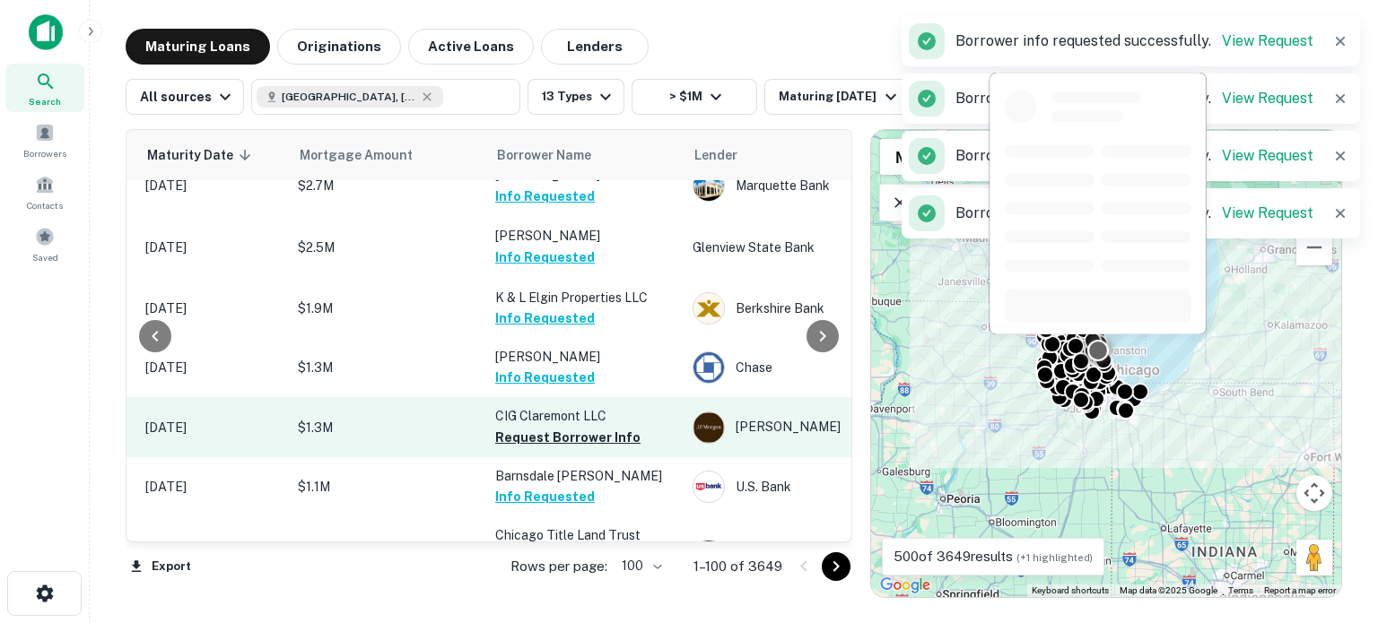
click at [569, 426] on p "CIG Claremont LLC" at bounding box center [584, 416] width 179 height 20
click at [538, 441] on button "Request Borrower Info" at bounding box center [567, 438] width 145 height 22
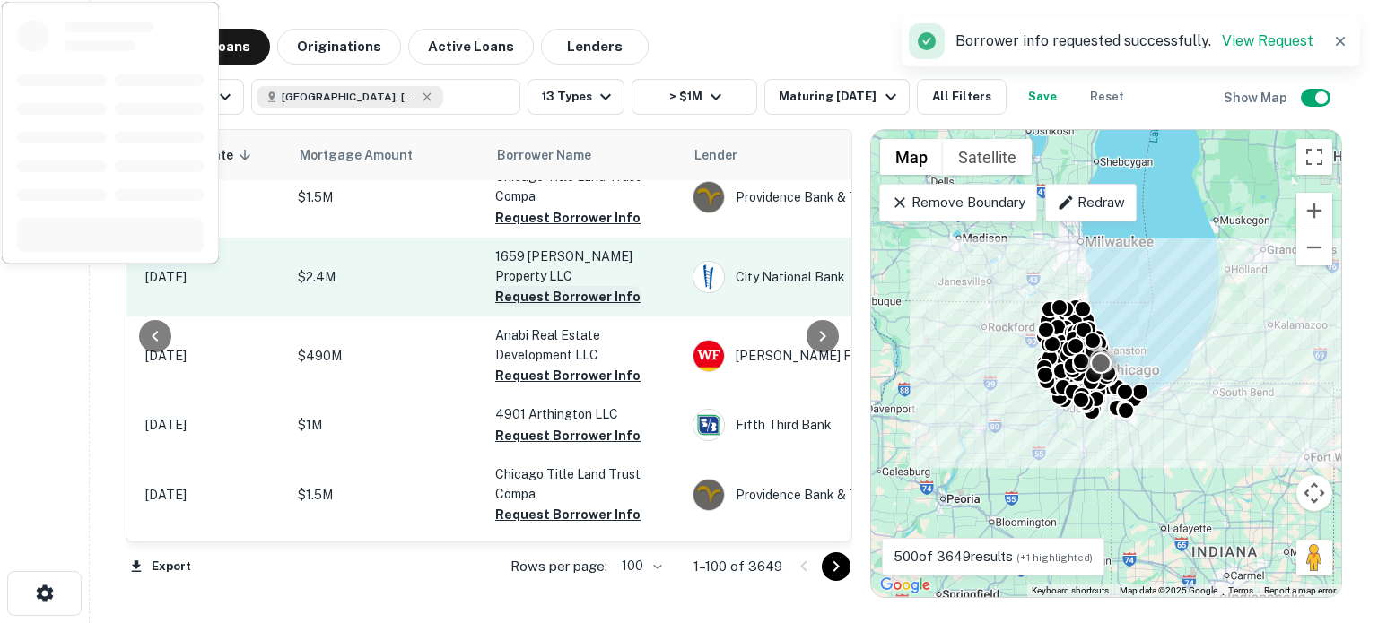
scroll to position [1166, 293]
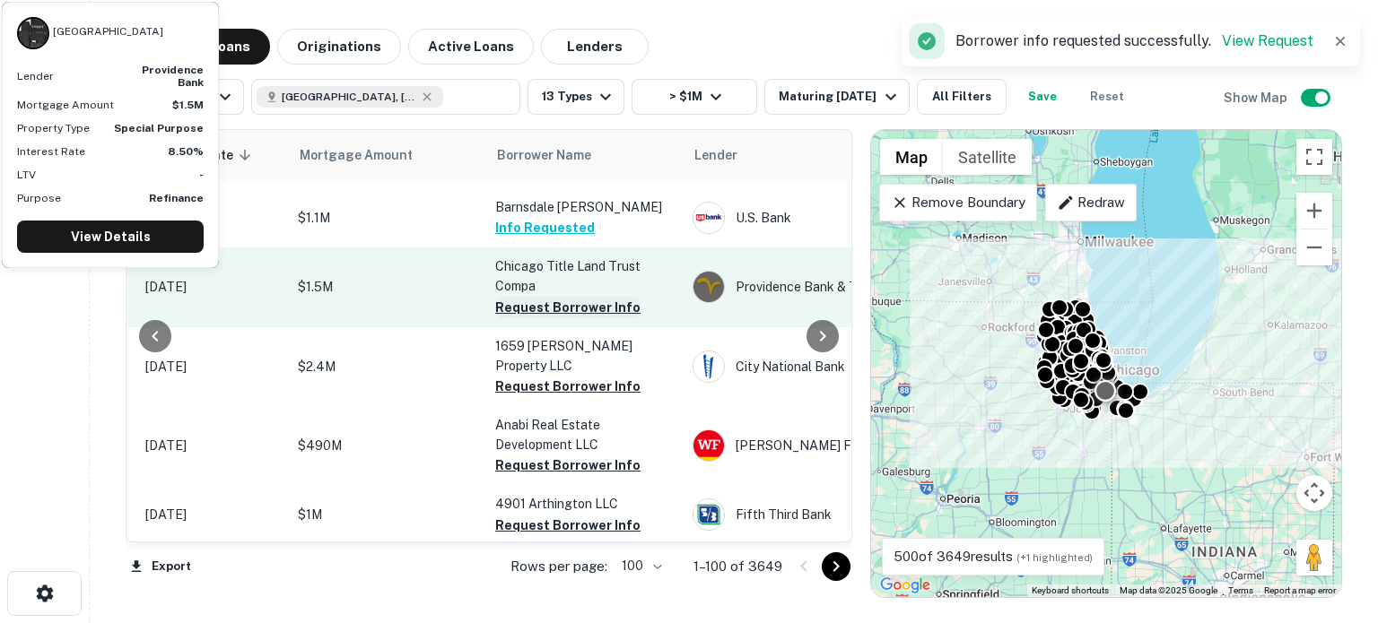
click at [609, 318] on button "Request Borrower Info" at bounding box center [567, 308] width 145 height 22
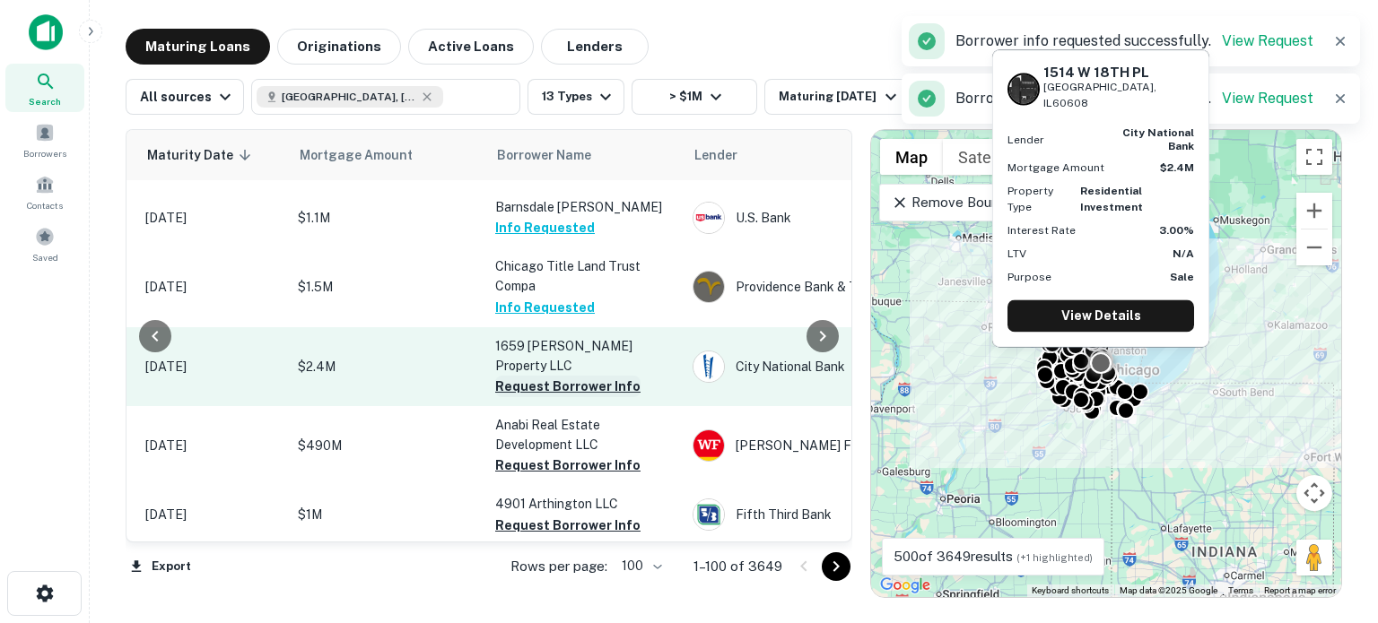
click at [570, 376] on button "Request Borrower Info" at bounding box center [567, 387] width 145 height 22
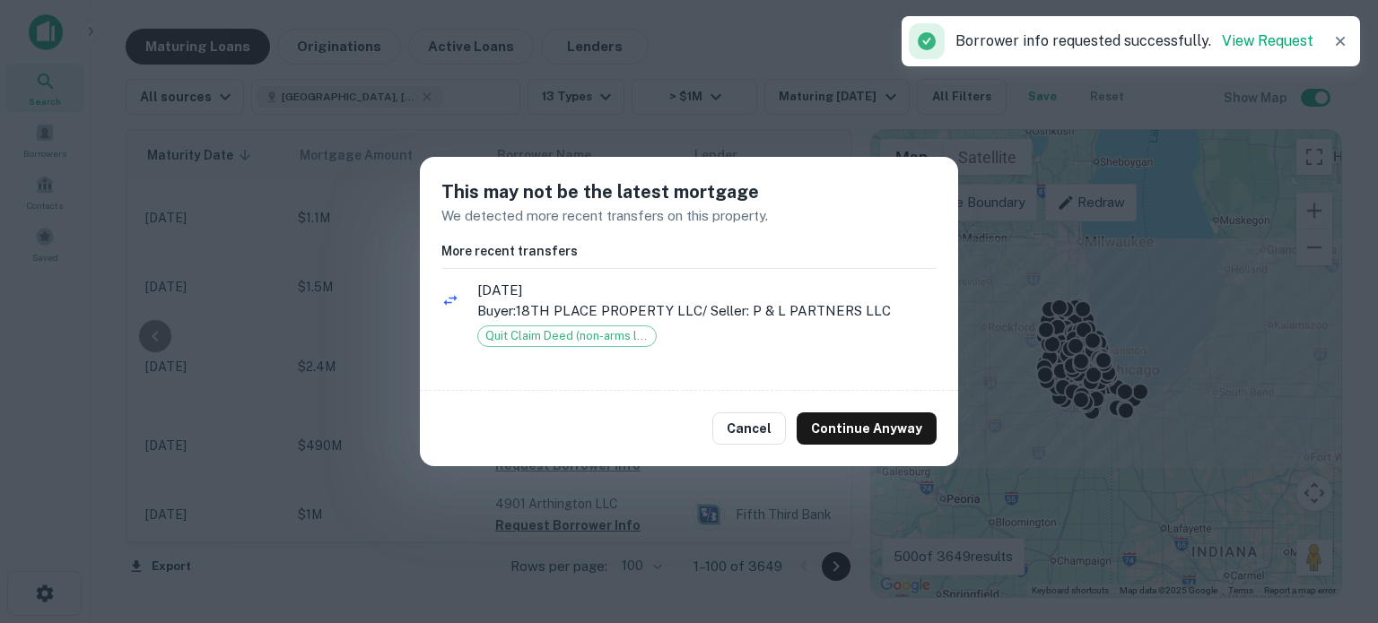
click at [863, 448] on div "Cancel Continue Anyway" at bounding box center [689, 428] width 538 height 75
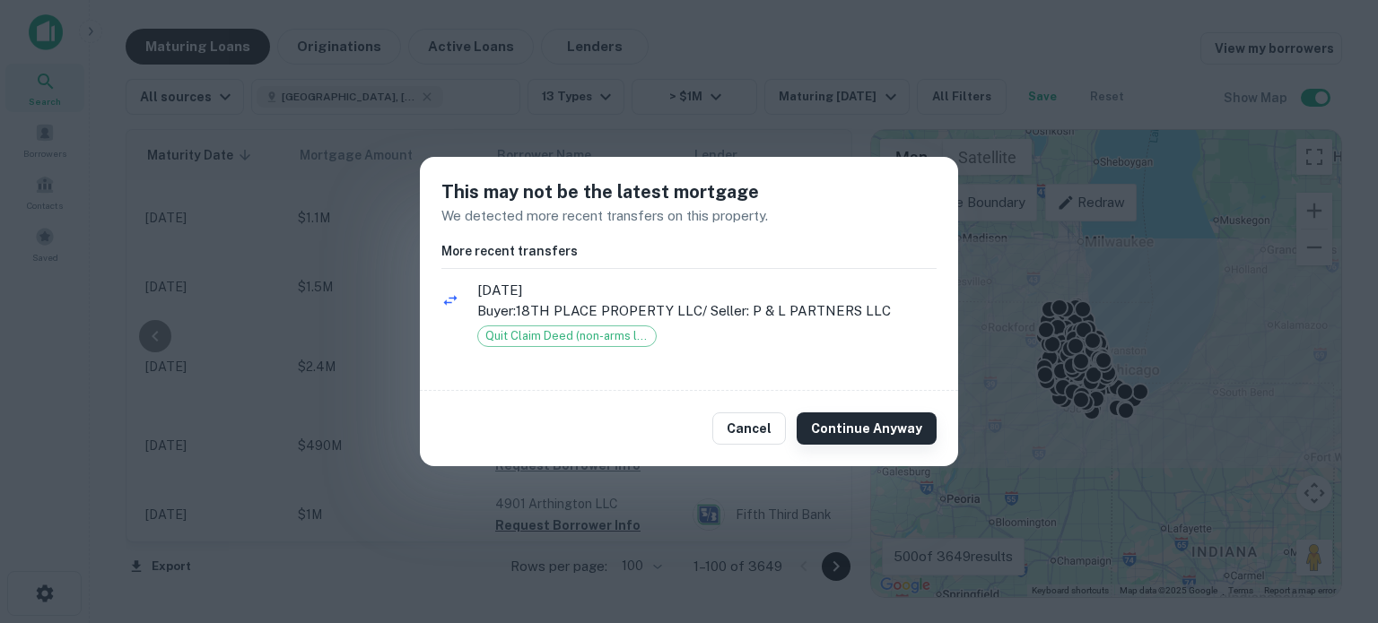
click at [901, 430] on button "Continue Anyway" at bounding box center [867, 429] width 140 height 32
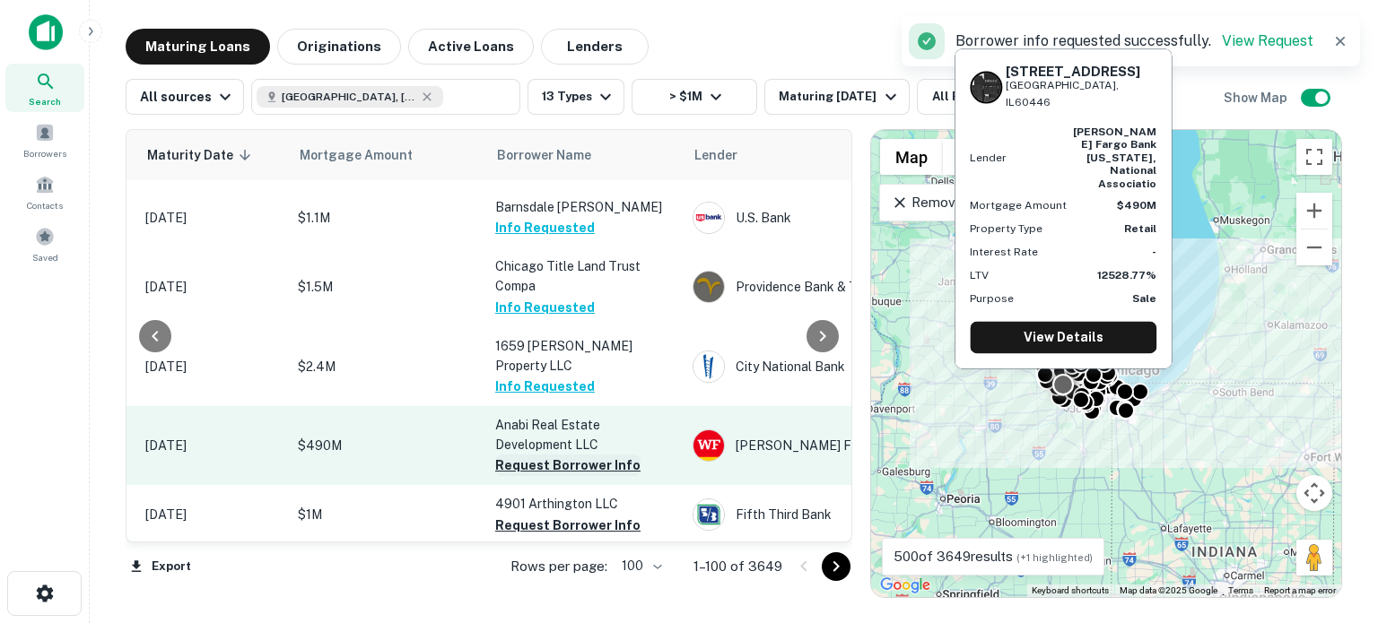
click at [531, 455] on button "Request Borrower Info" at bounding box center [567, 466] width 145 height 22
click at [539, 515] on button "Request Borrower Info" at bounding box center [567, 526] width 145 height 22
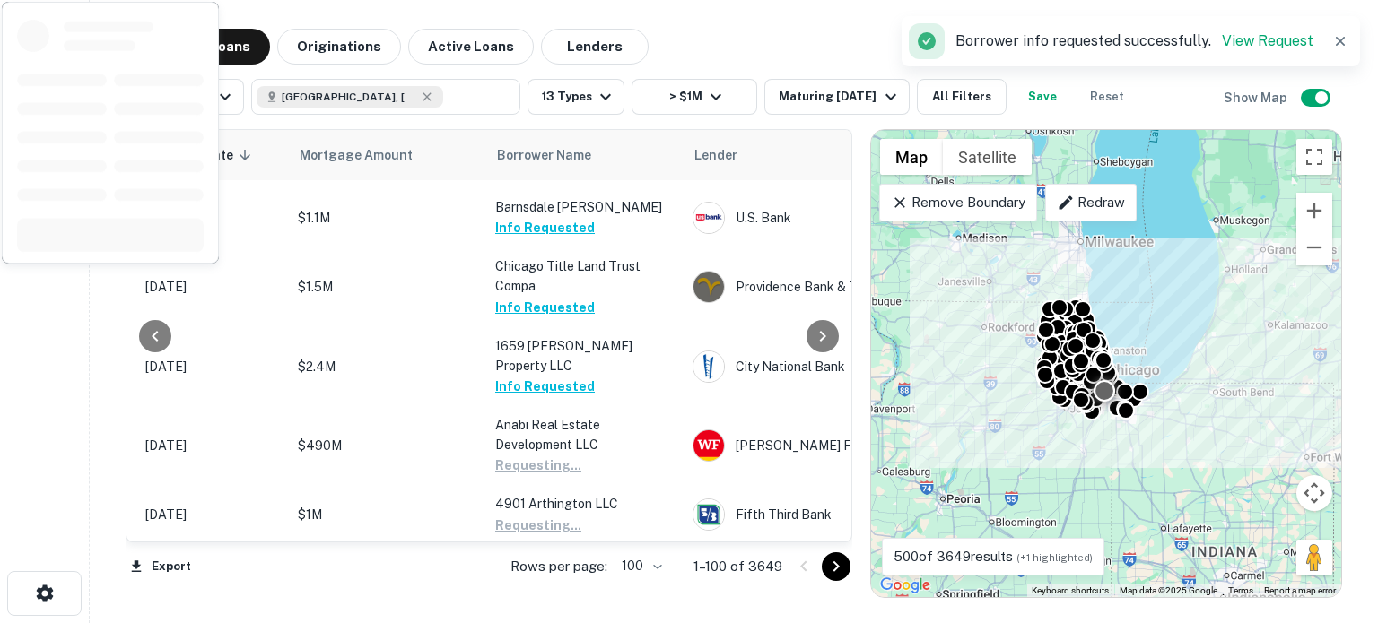
scroll to position [1345, 293]
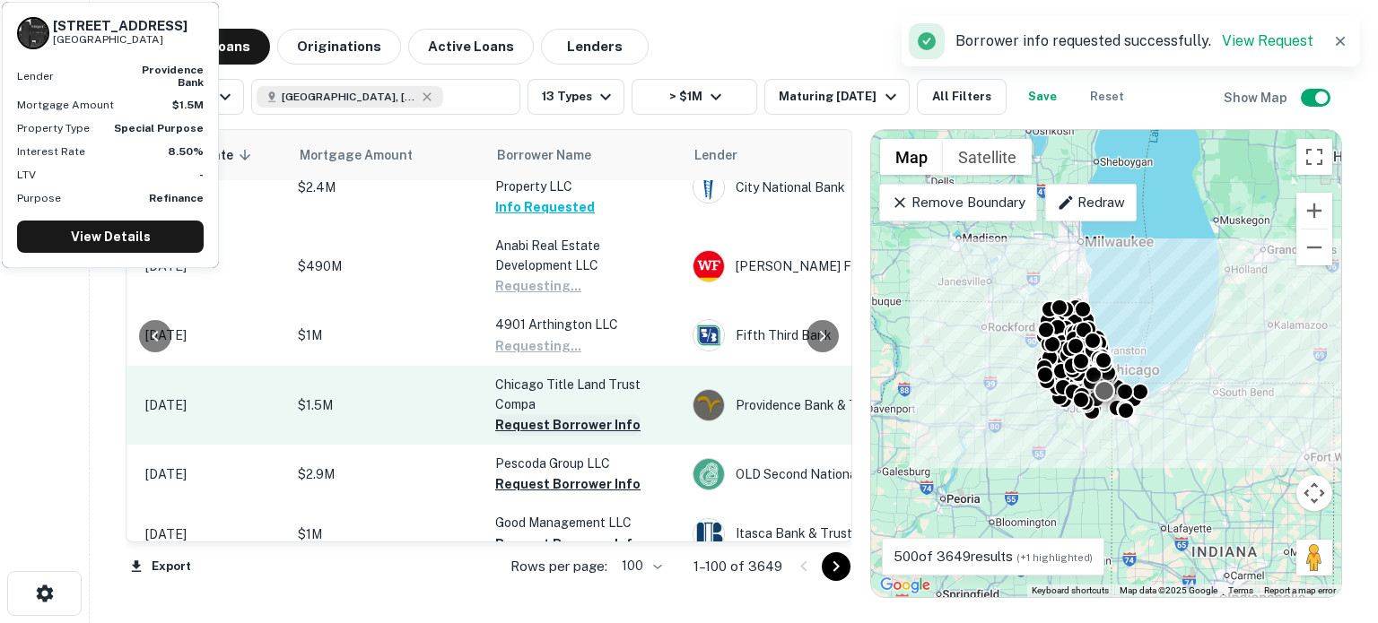
click at [518, 425] on button "Request Borrower Info" at bounding box center [567, 425] width 145 height 22
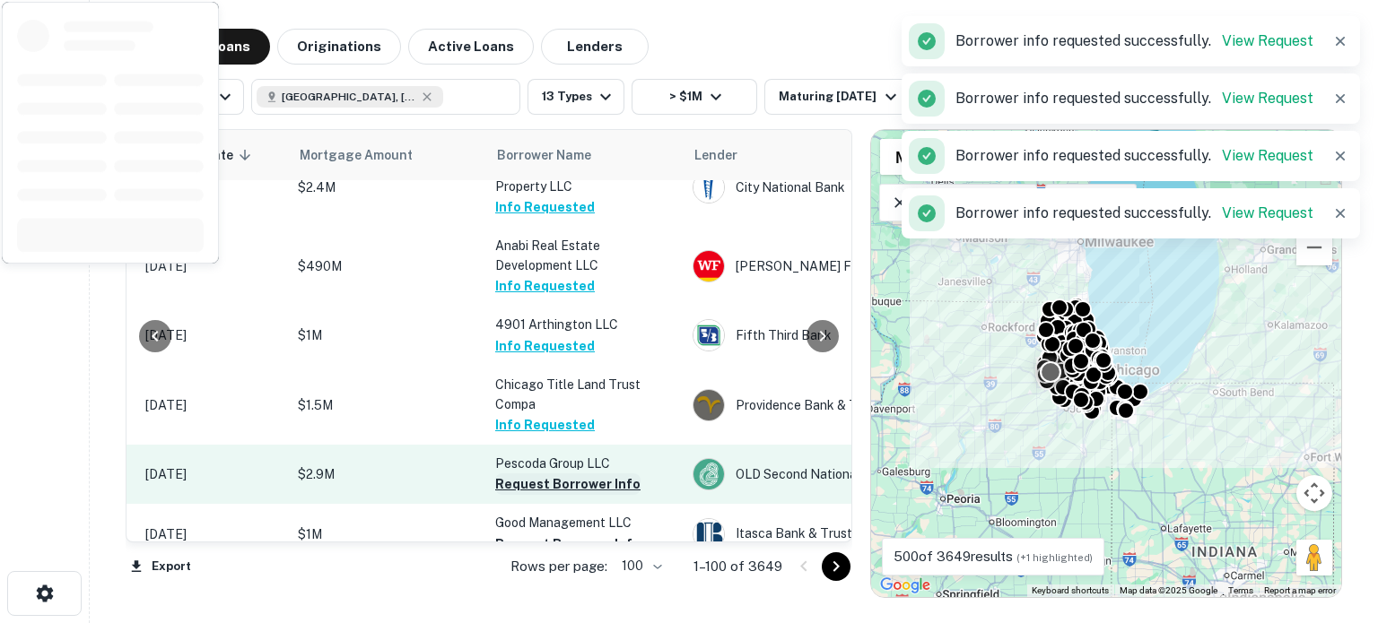
click at [513, 476] on button "Request Borrower Info" at bounding box center [567, 485] width 145 height 22
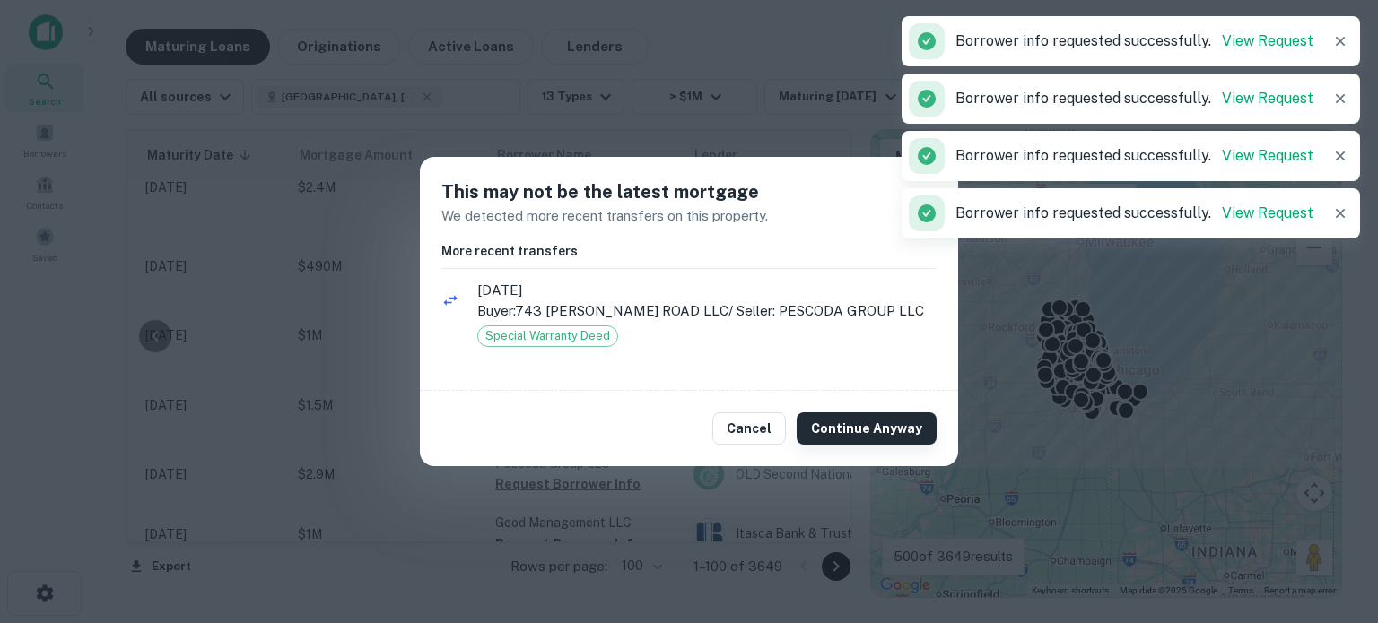
click at [863, 424] on button "Continue Anyway" at bounding box center [867, 429] width 140 height 32
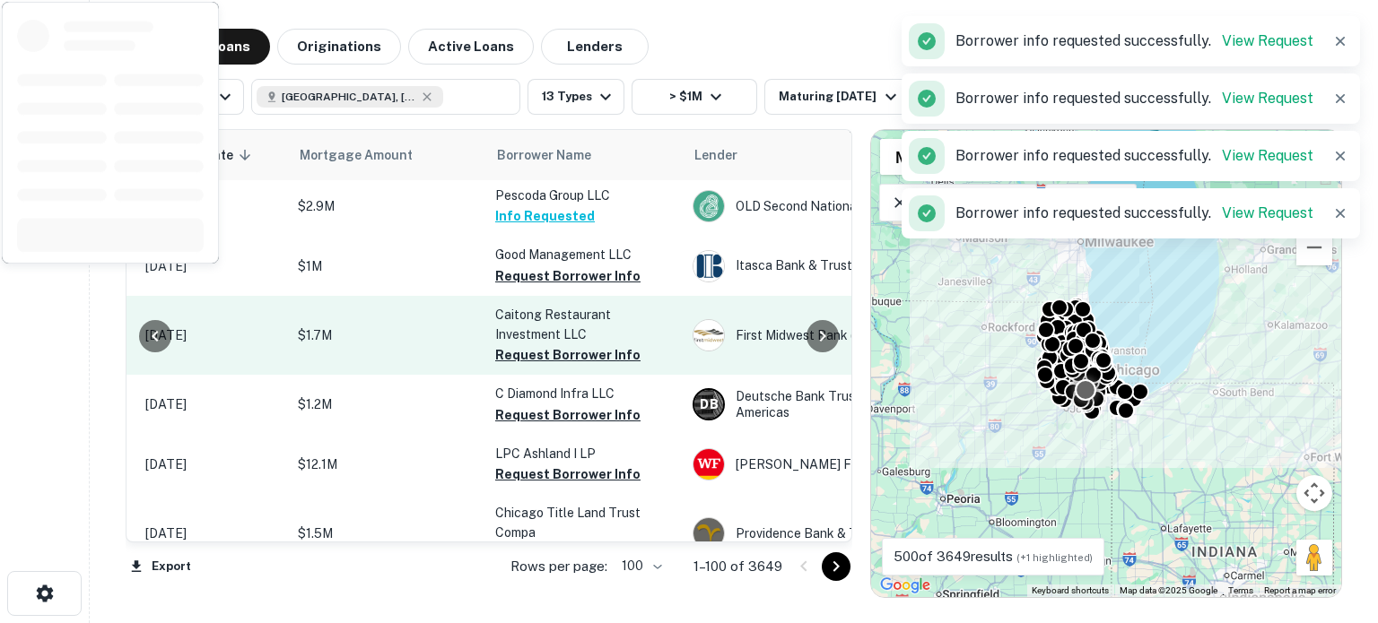
scroll to position [1615, 293]
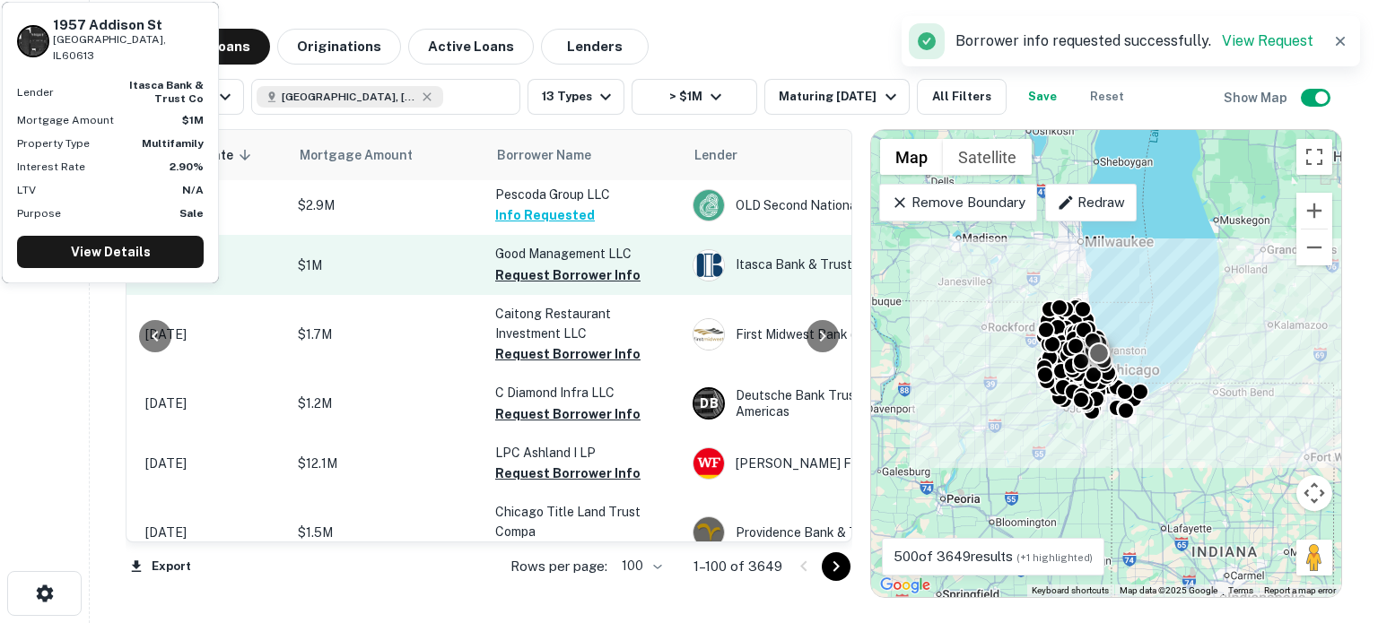
click at [544, 265] on button "Request Borrower Info" at bounding box center [567, 276] width 145 height 22
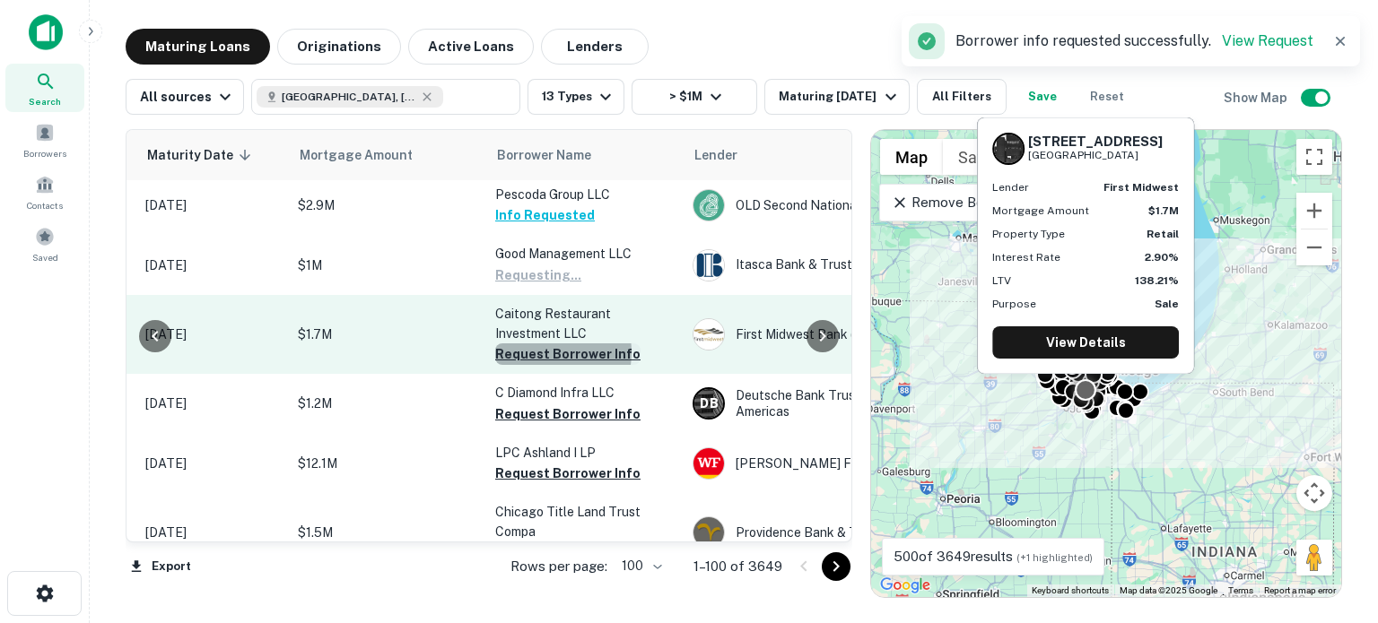
click at [539, 344] on button "Request Borrower Info" at bounding box center [567, 355] width 145 height 22
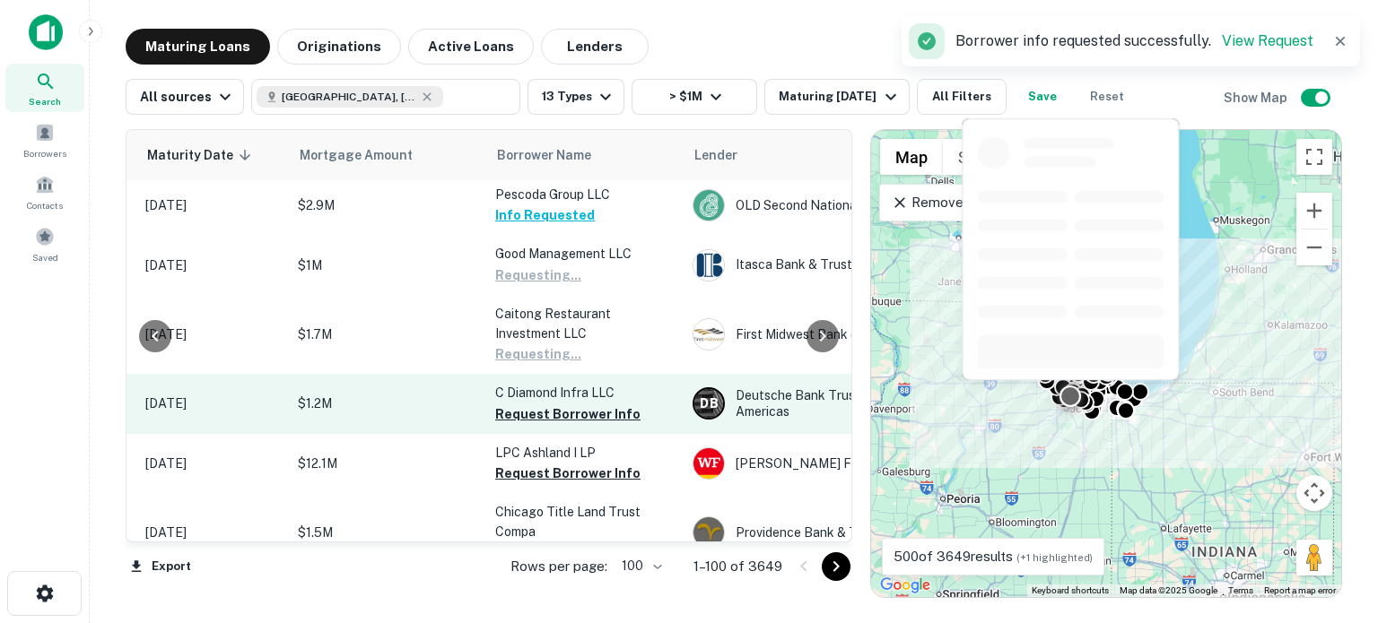
click at [541, 415] on td "C Diamond Infra LLC Request Borrower Info" at bounding box center [584, 403] width 197 height 59
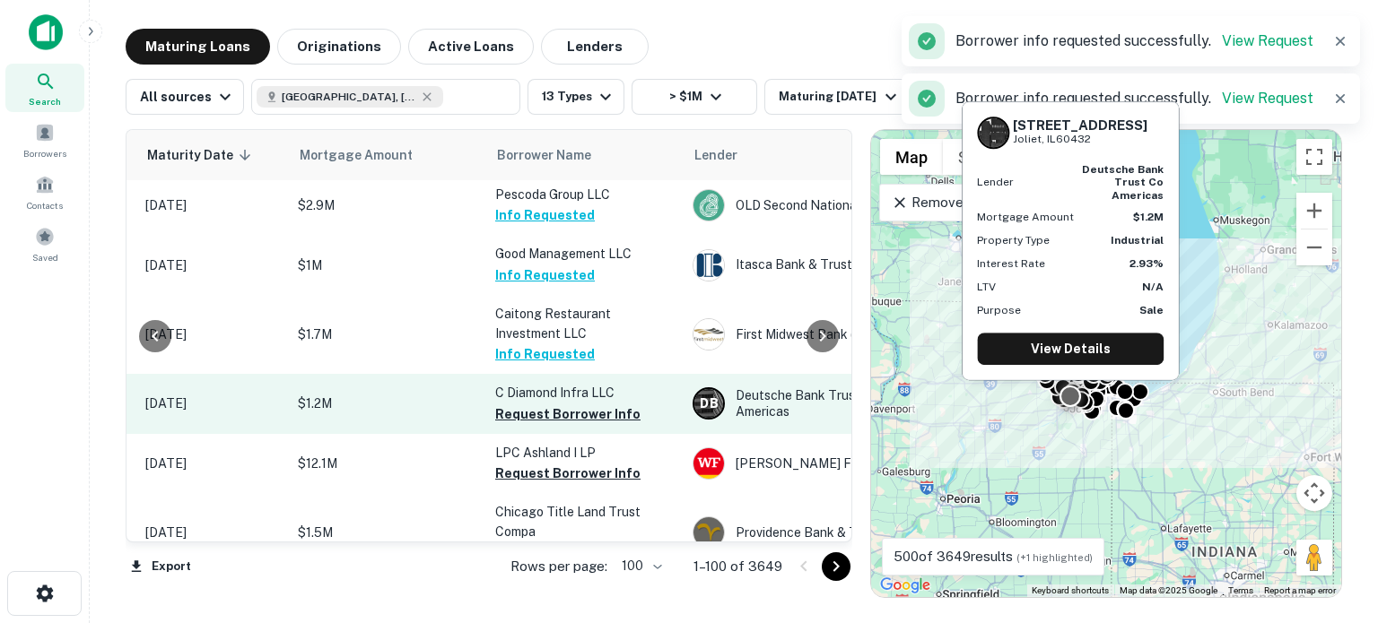
click at [538, 416] on td "C Diamond Infra LLC Request Borrower Info" at bounding box center [584, 403] width 197 height 59
click at [538, 409] on button "Request Borrower Info" at bounding box center [567, 415] width 145 height 22
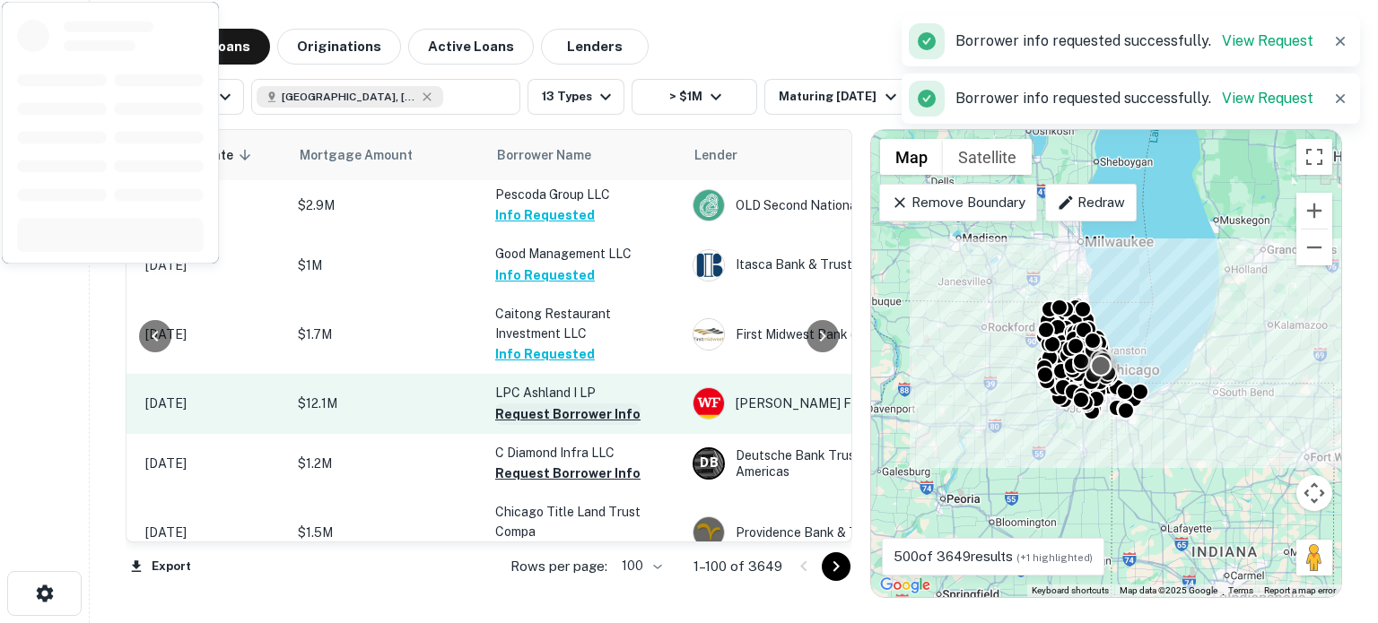
click at [563, 405] on button "Request Borrower Info" at bounding box center [567, 415] width 145 height 22
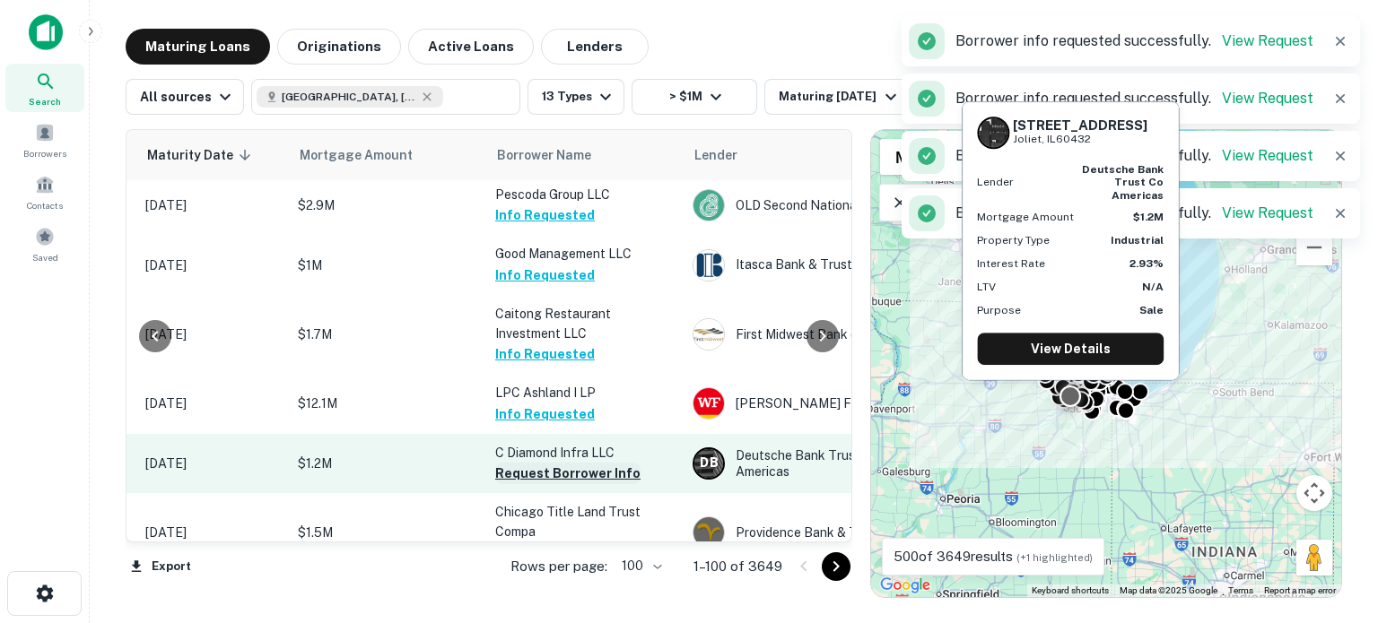
click at [553, 463] on button "Request Borrower Info" at bounding box center [567, 474] width 145 height 22
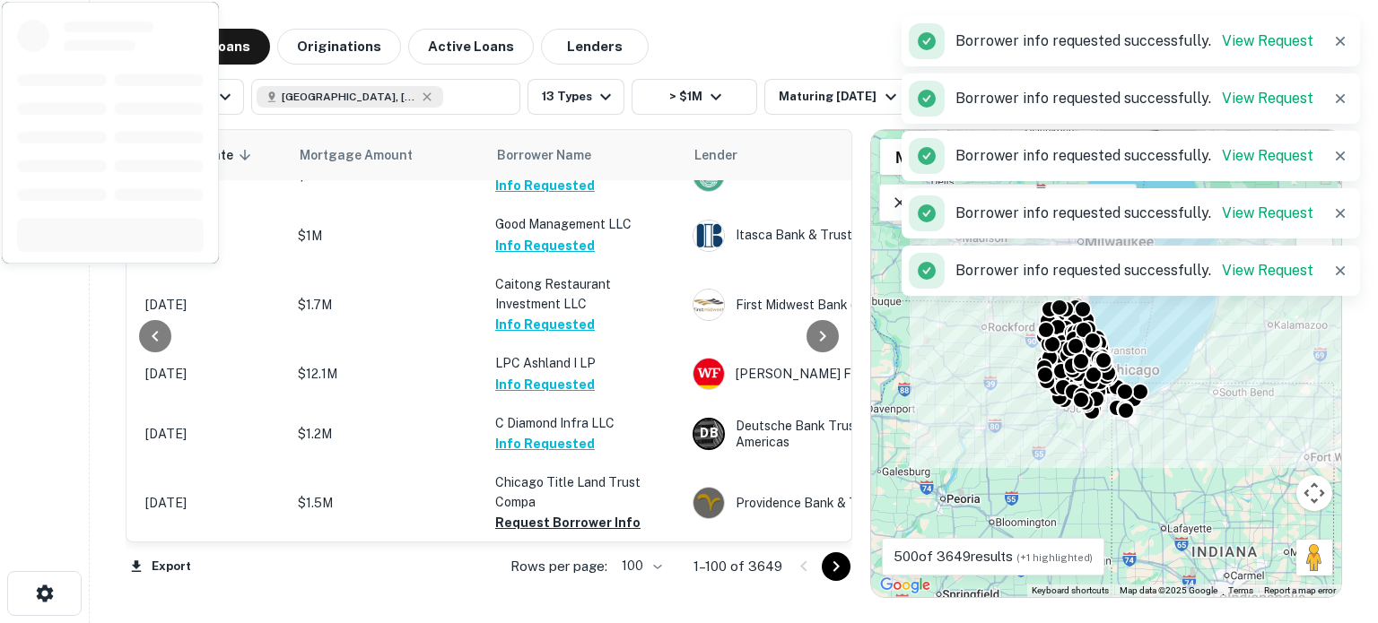
scroll to position [1884, 293]
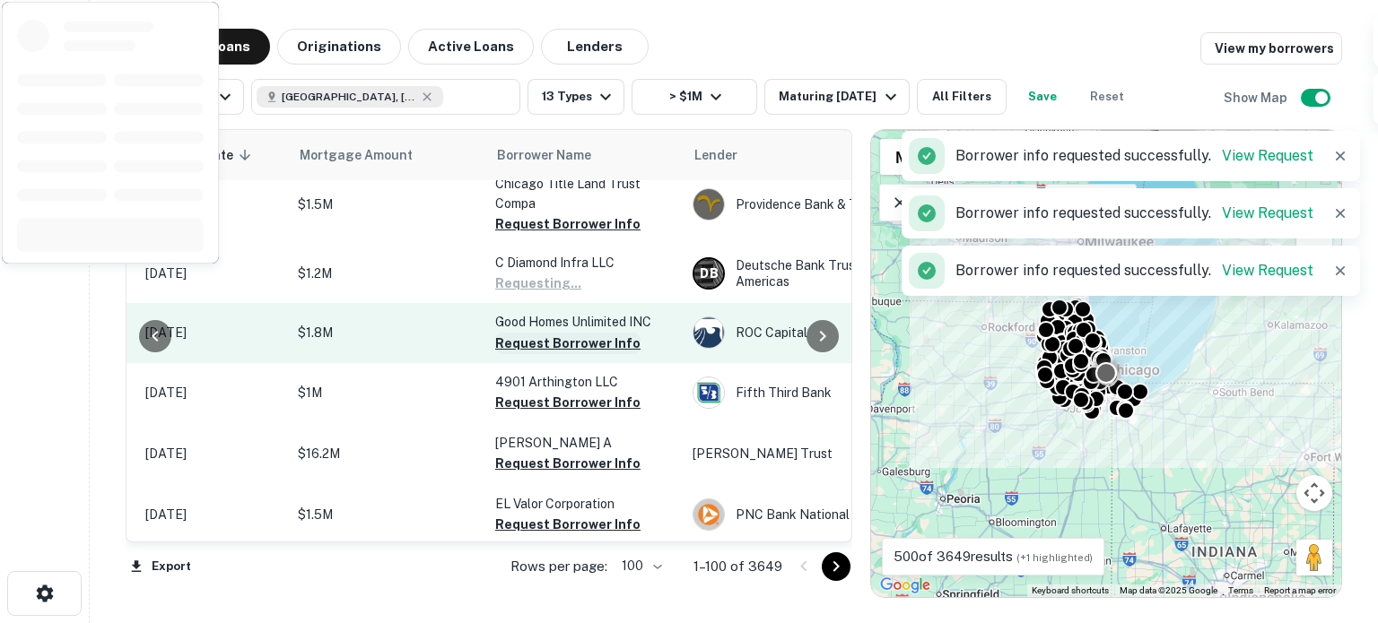
click at [522, 338] on button "Request Borrower Info" at bounding box center [567, 344] width 145 height 22
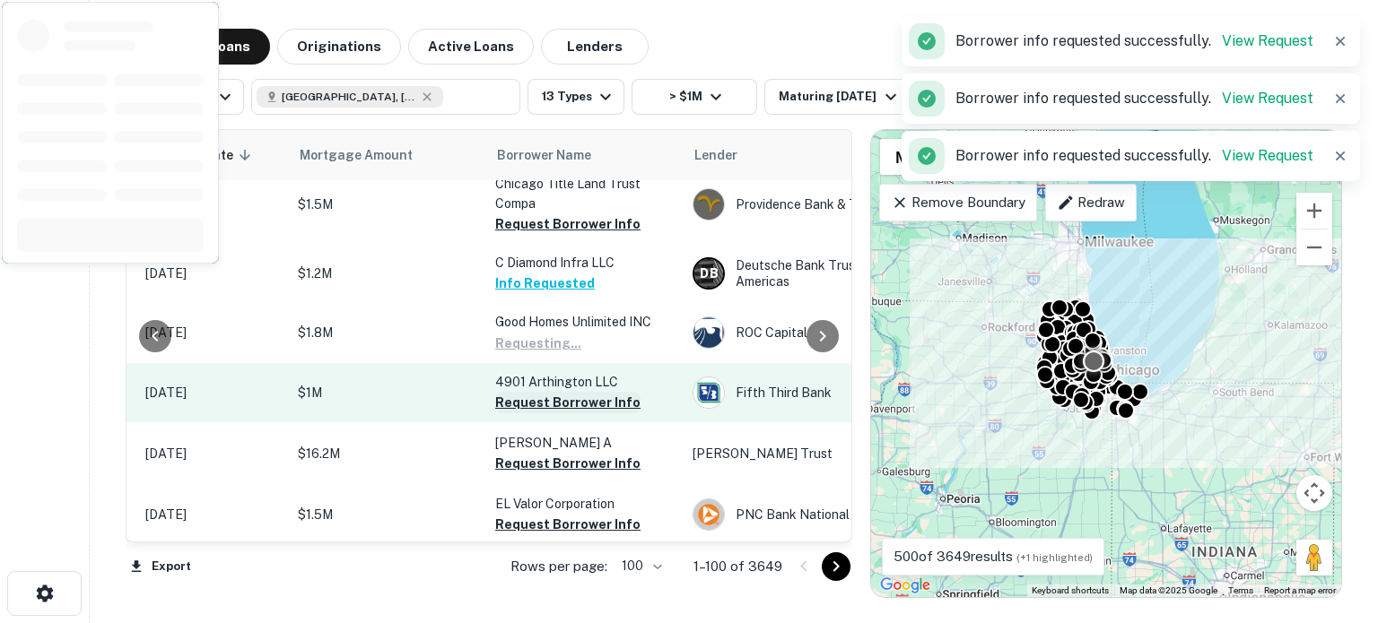
click at [527, 411] on button "Request Borrower Info" at bounding box center [567, 403] width 145 height 22
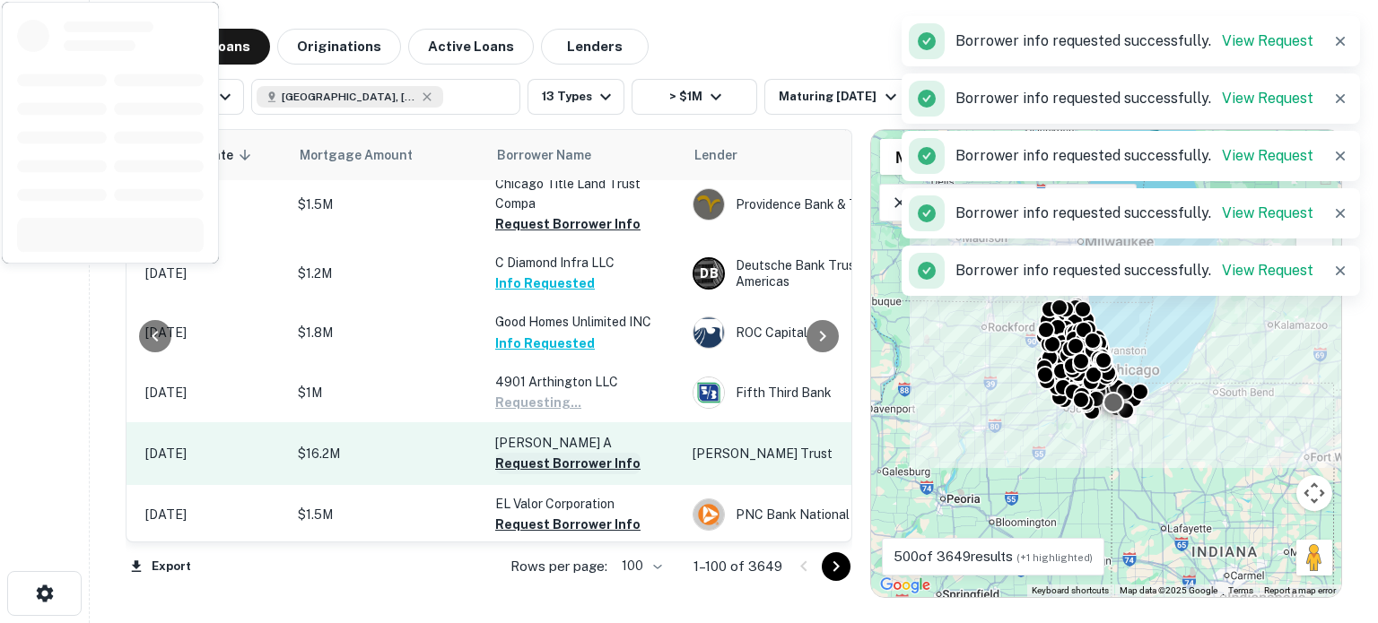
click at [535, 462] on button "Request Borrower Info" at bounding box center [567, 464] width 145 height 22
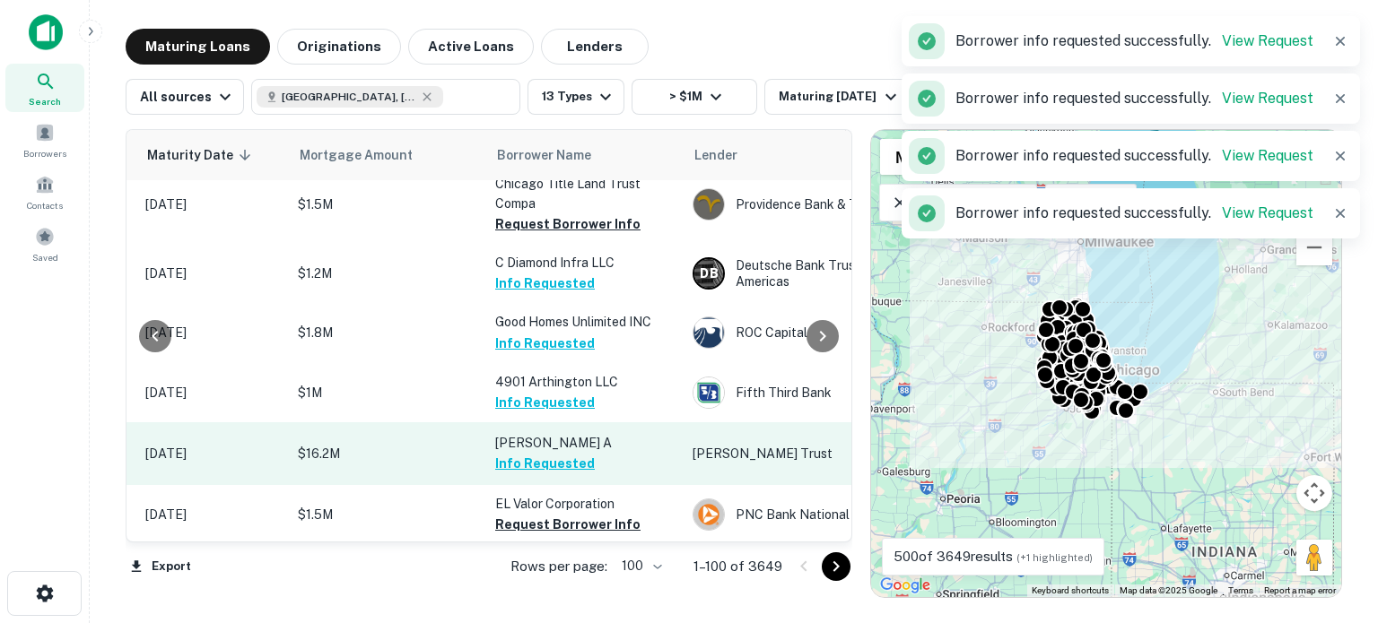
scroll to position [1973, 293]
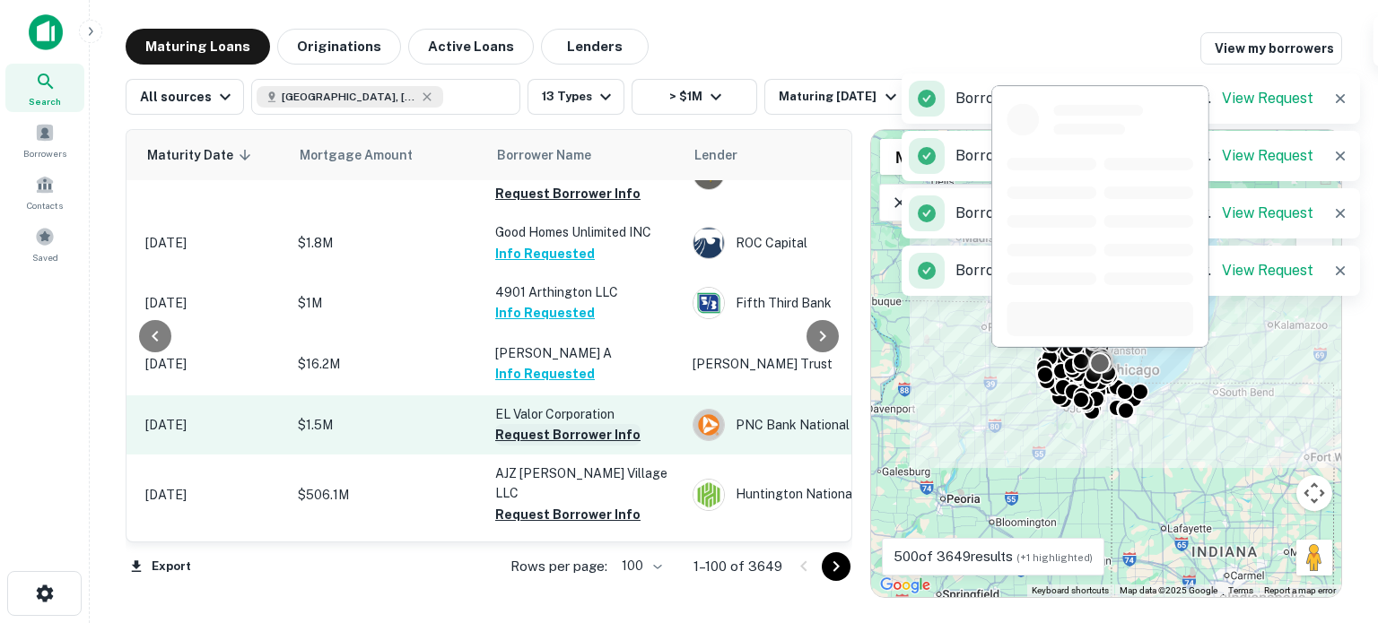
click at [561, 442] on button "Request Borrower Info" at bounding box center [567, 435] width 145 height 22
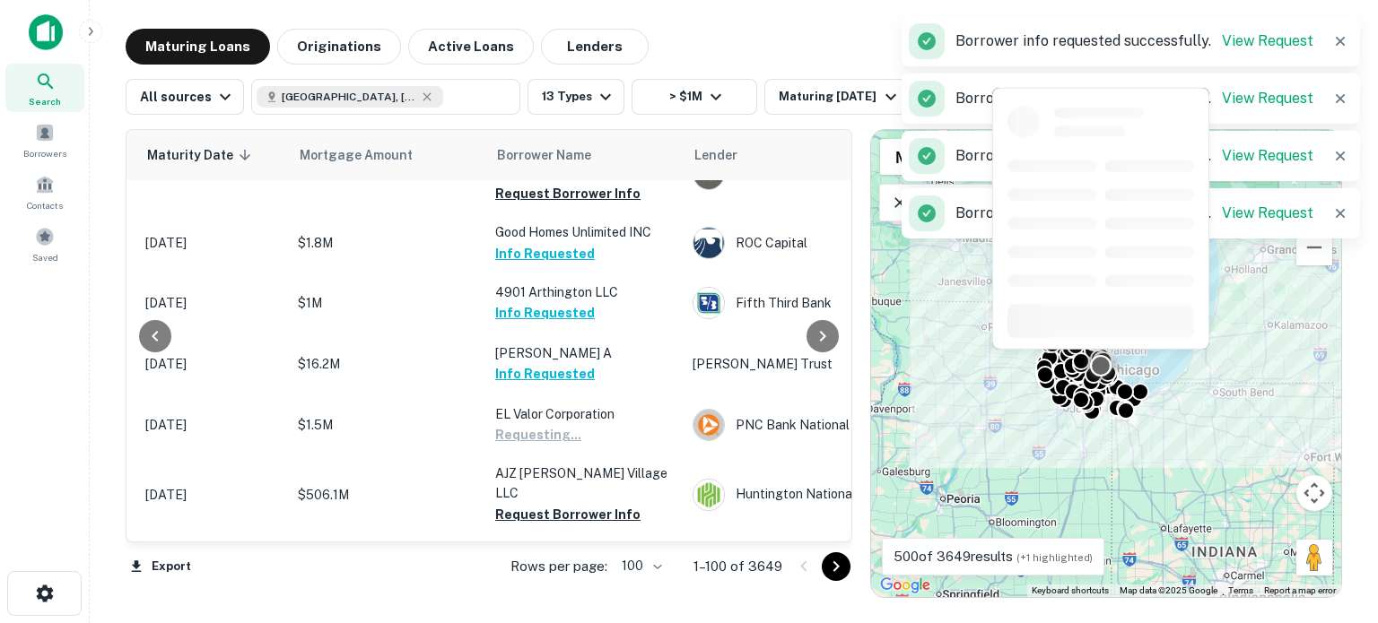
scroll to position [1794, 293]
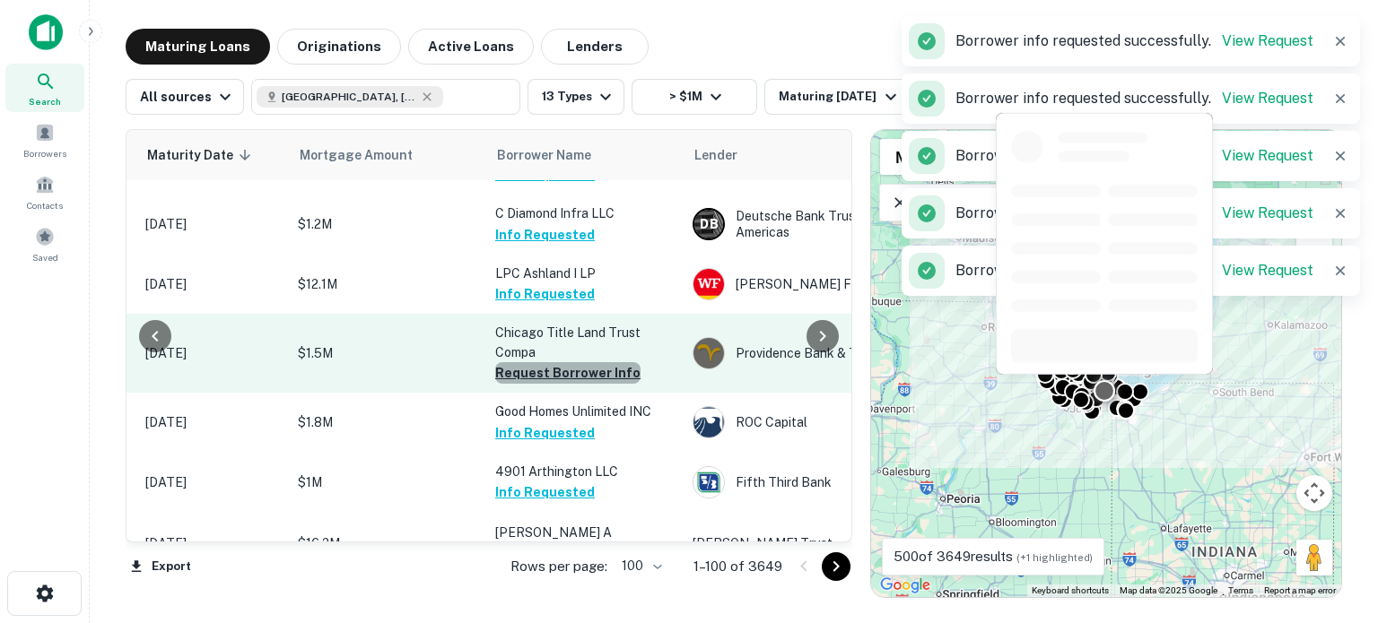
click at [575, 362] on button "Request Borrower Info" at bounding box center [567, 373] width 145 height 22
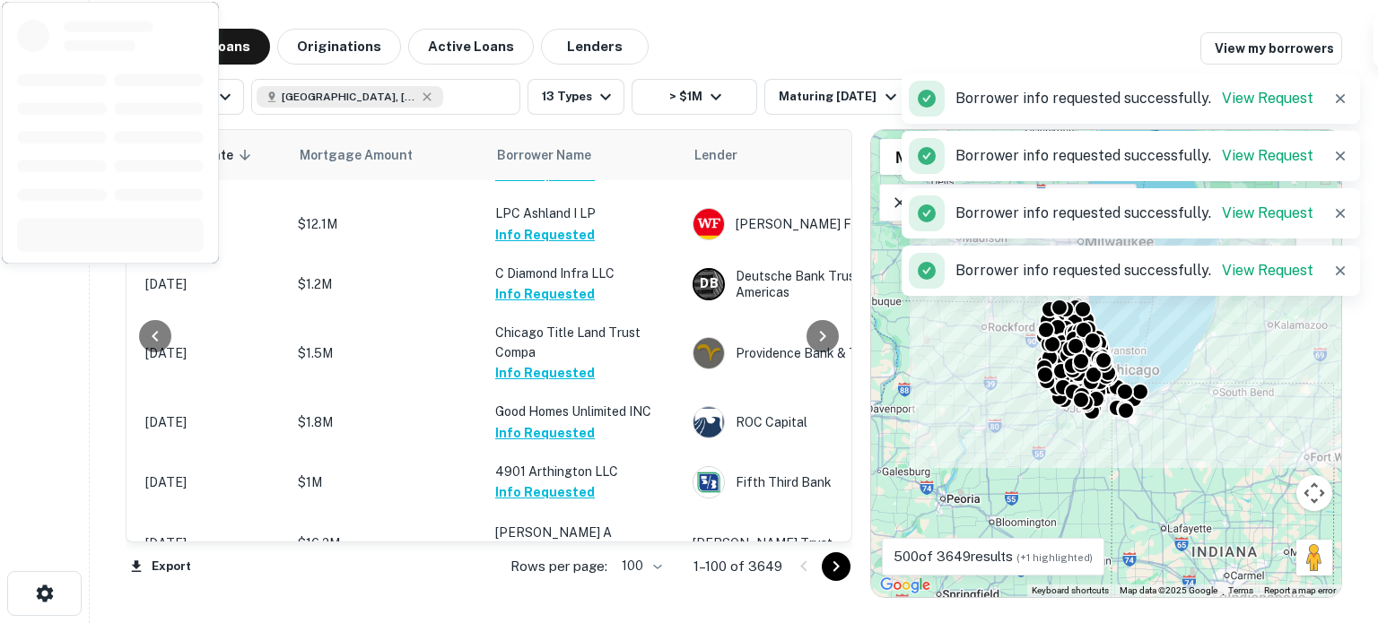
scroll to position [2153, 293]
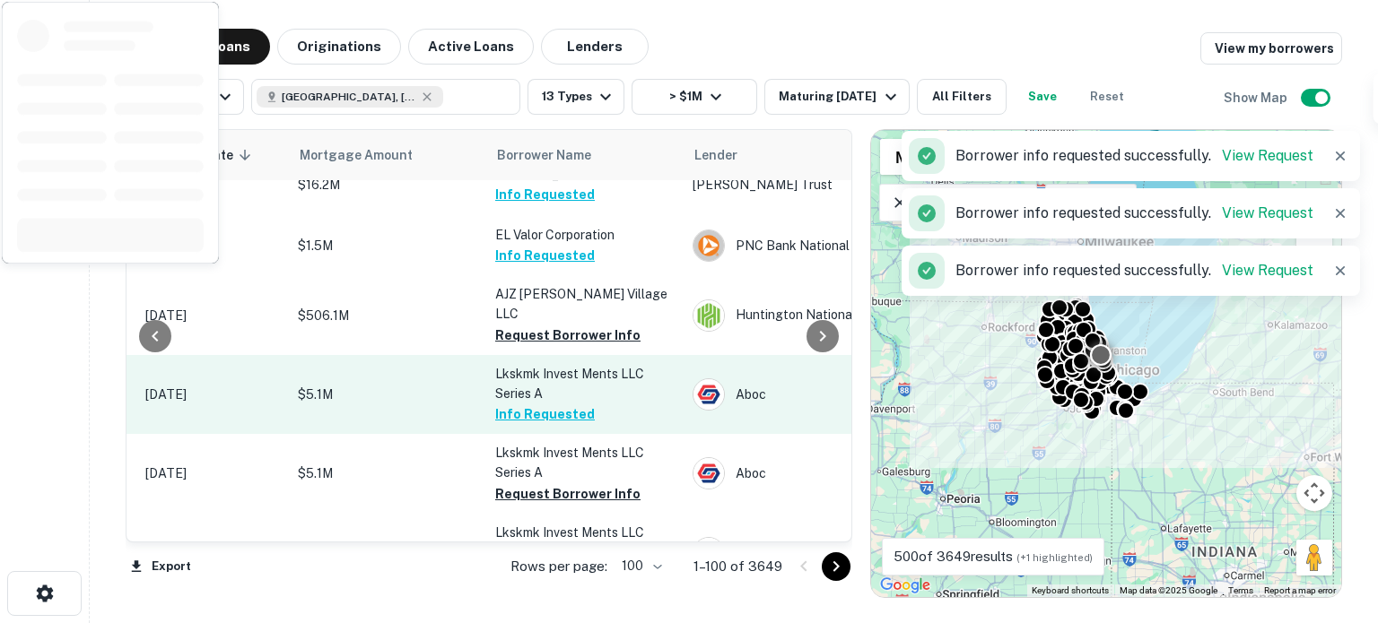
click at [547, 325] on button "Request Borrower Info" at bounding box center [567, 336] width 145 height 22
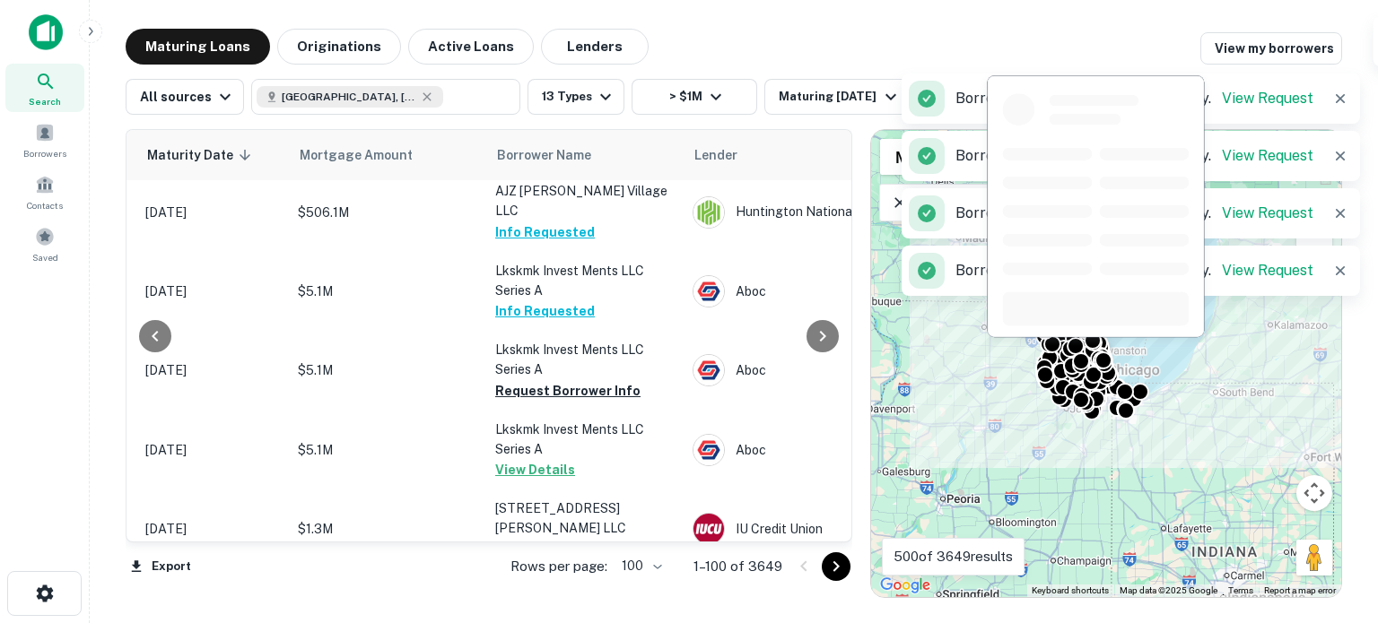
scroll to position [2422, 293]
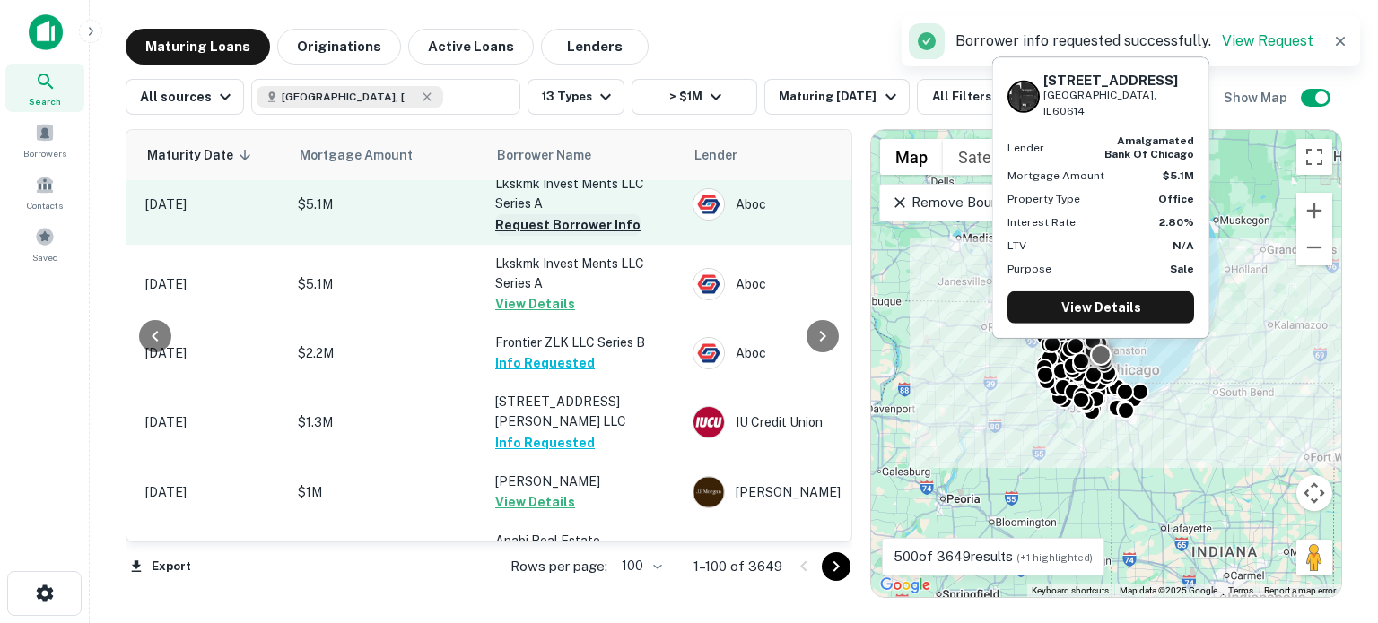
click at [563, 214] on button "Request Borrower Info" at bounding box center [567, 225] width 145 height 22
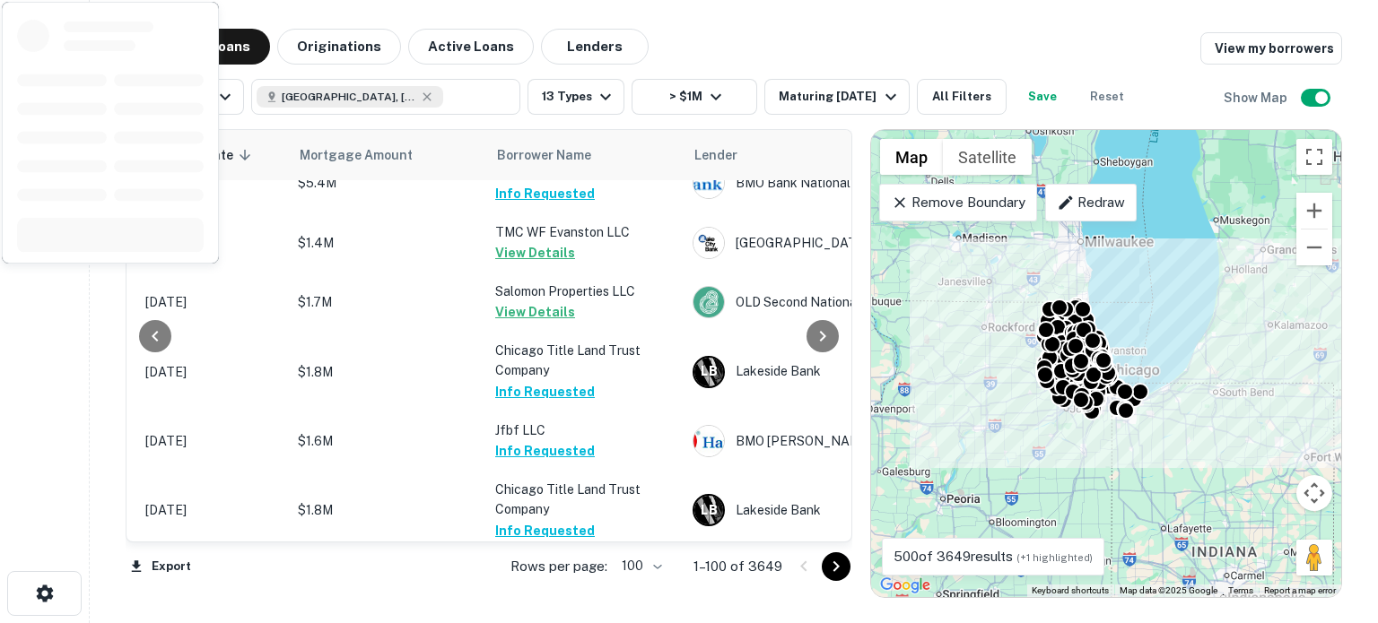
scroll to position [5561, 293]
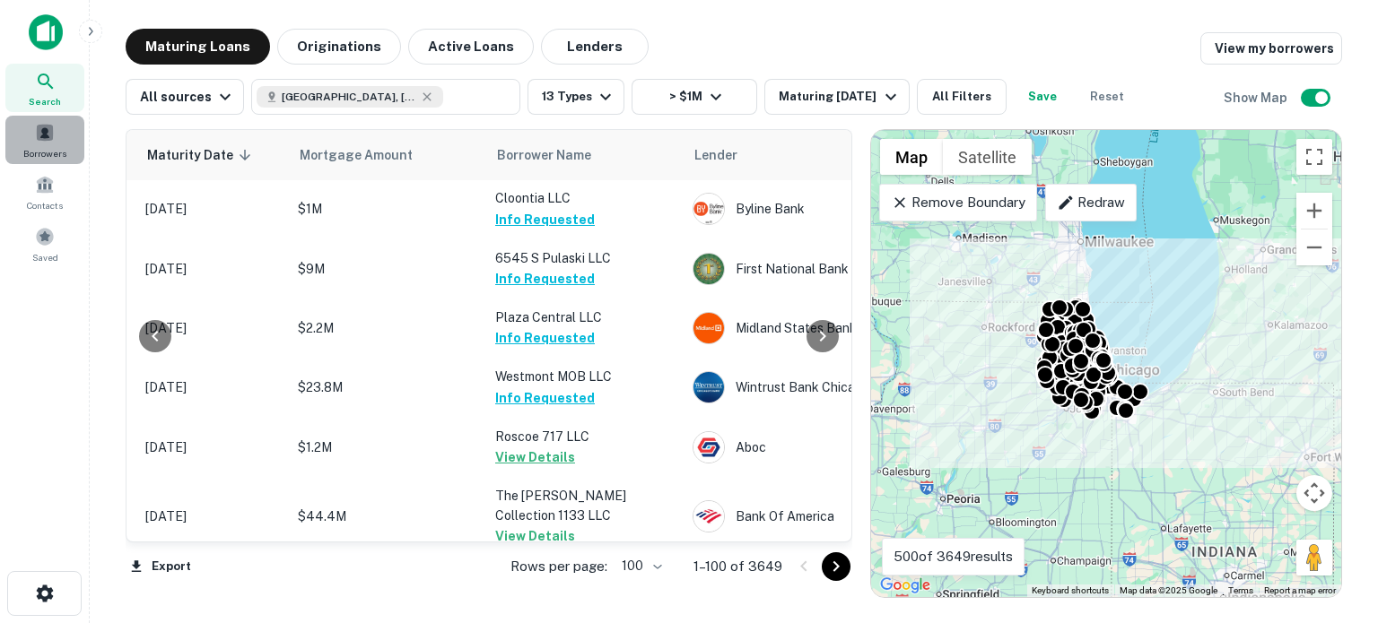
click at [25, 121] on div "Borrowers" at bounding box center [44, 140] width 79 height 48
